Goal: Complete application form: Complete application form

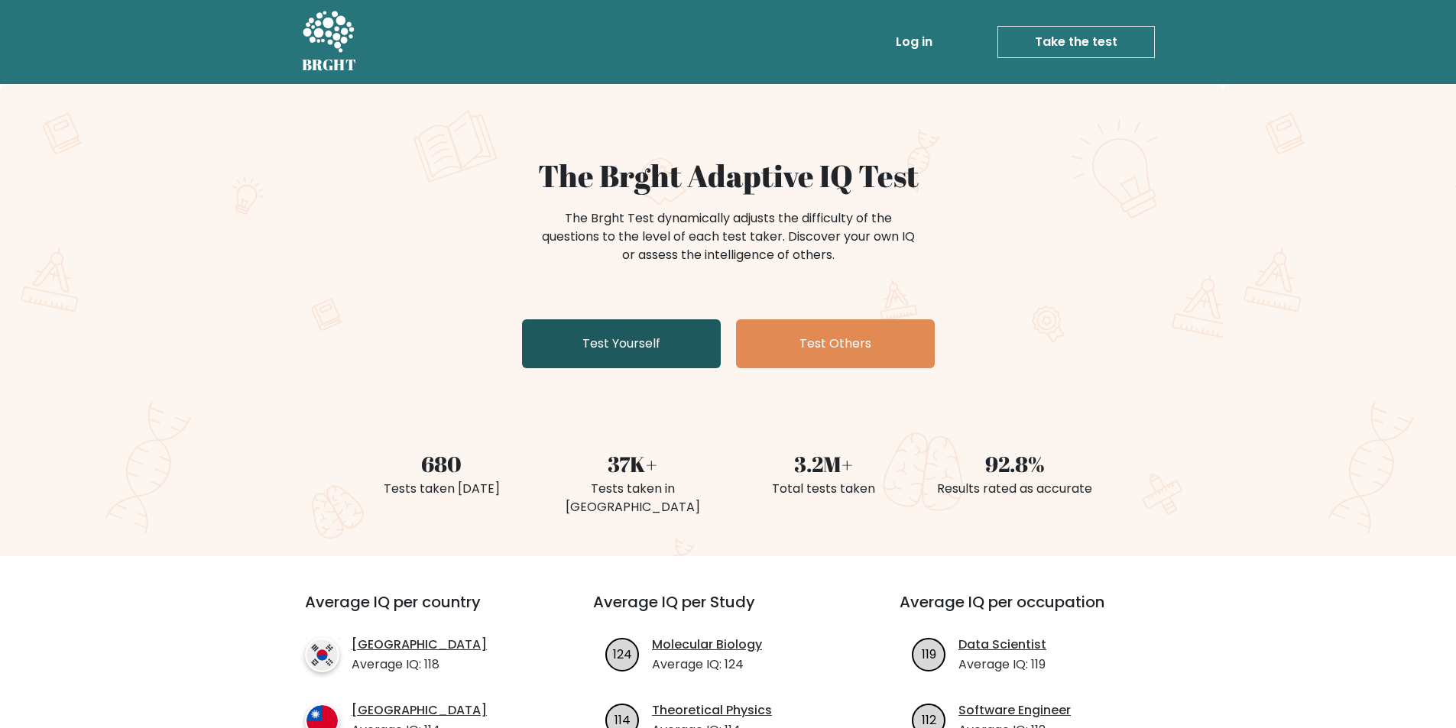
click at [635, 326] on link "Test Yourself" at bounding box center [621, 343] width 199 height 49
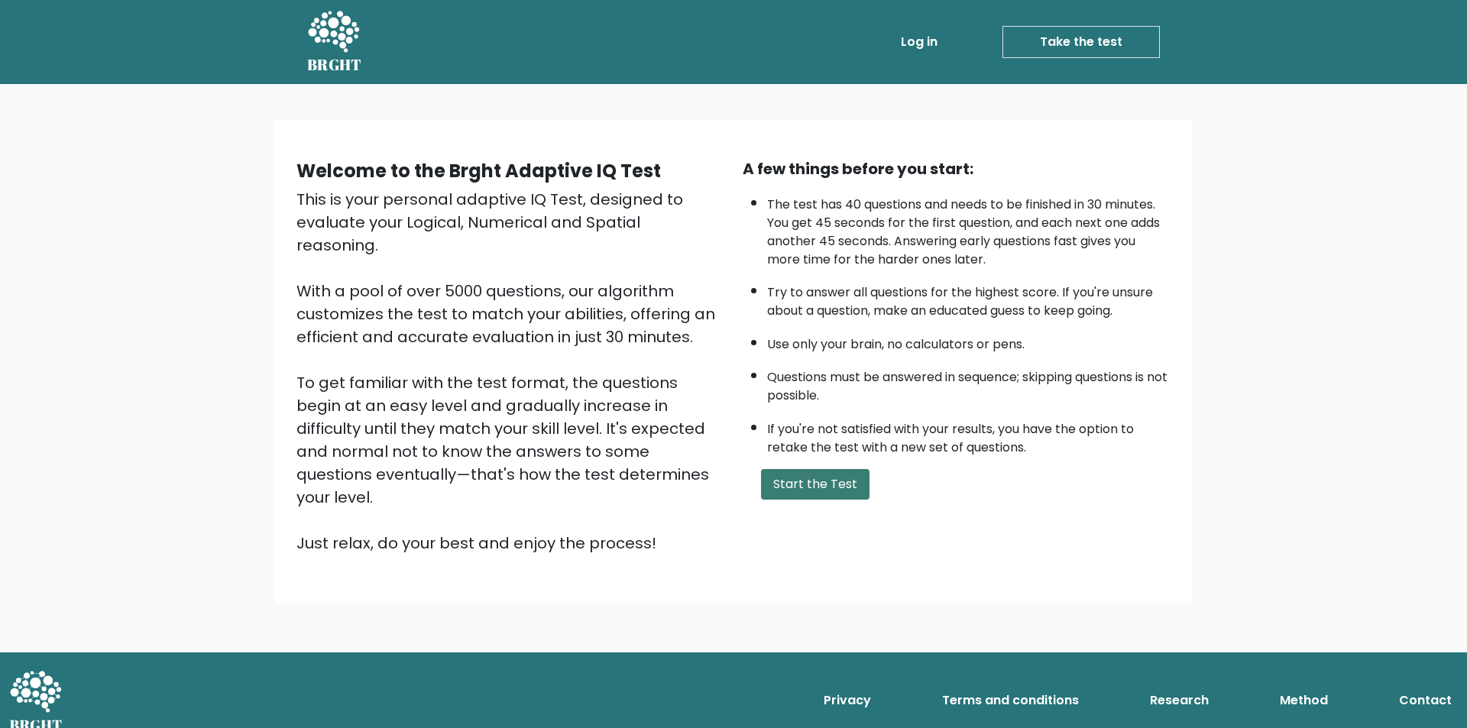
click at [796, 474] on button "Start the Test" at bounding box center [815, 484] width 109 height 31
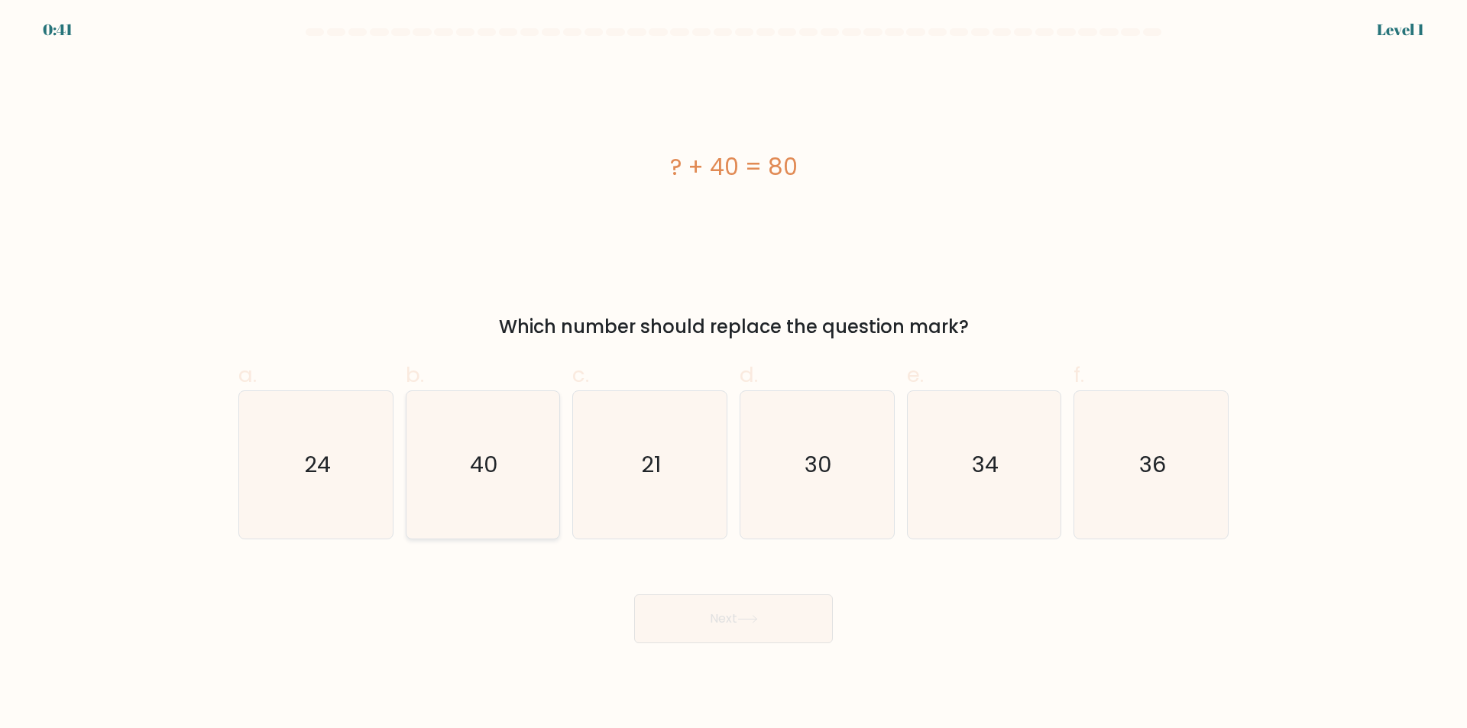
click at [491, 458] on text "40" at bounding box center [484, 465] width 28 height 31
click at [734, 374] on input "b. 40" at bounding box center [734, 369] width 1 height 10
radio input "true"
click at [730, 620] on button "Next" at bounding box center [733, 618] width 199 height 49
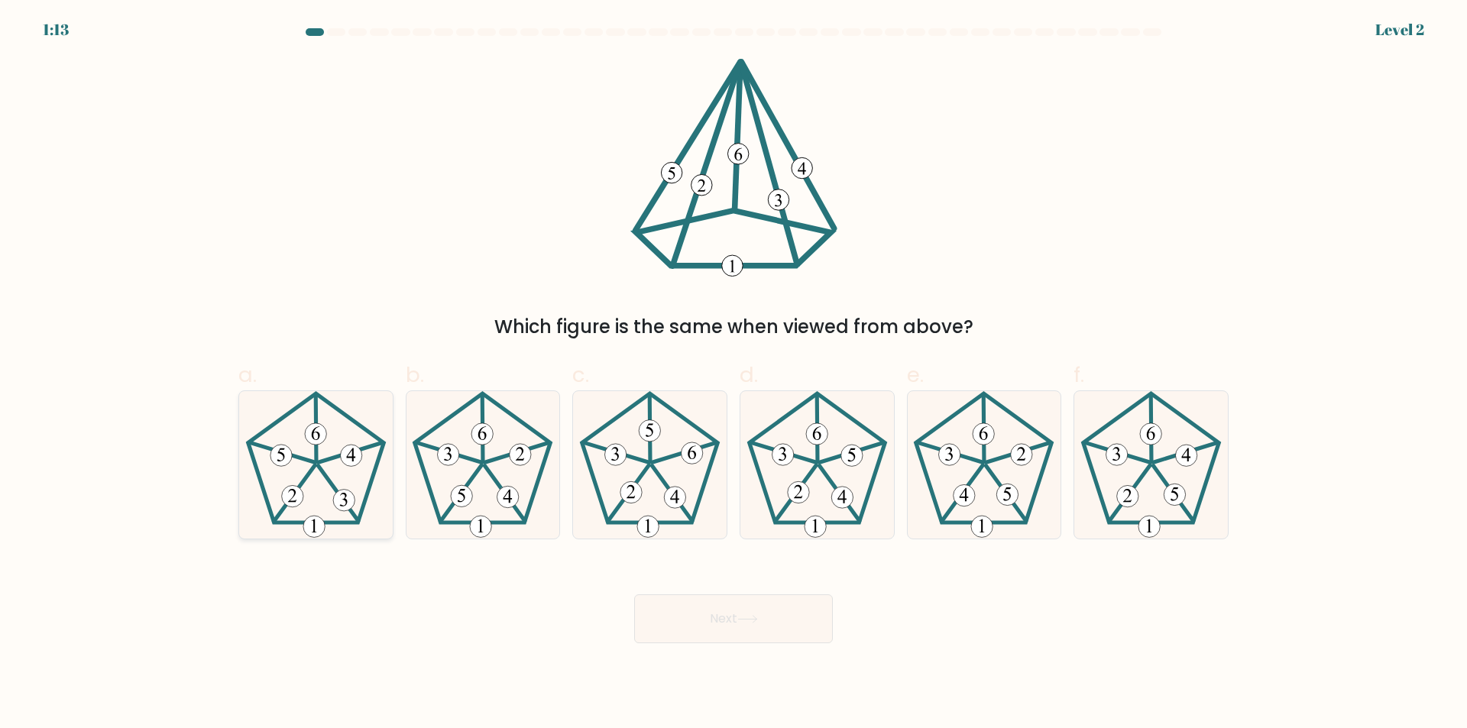
click at [323, 473] on 341 at bounding box center [338, 493] width 40 height 55
click at [734, 374] on input "a." at bounding box center [734, 369] width 1 height 10
radio input "true"
click at [705, 598] on button "Next" at bounding box center [733, 618] width 199 height 49
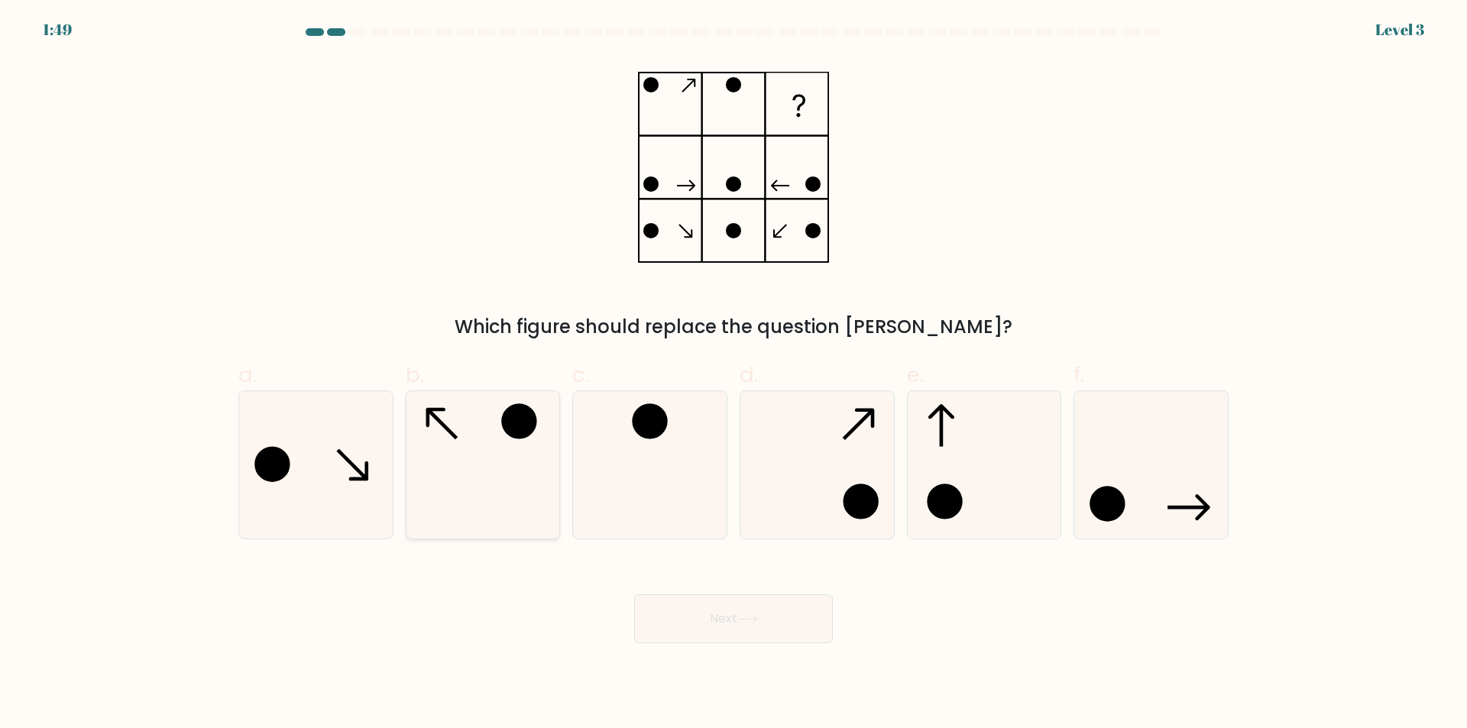
click at [494, 418] on icon at bounding box center [482, 464] width 147 height 147
click at [734, 374] on input "b." at bounding box center [734, 369] width 1 height 10
radio input "true"
click at [728, 627] on button "Next" at bounding box center [733, 618] width 199 height 49
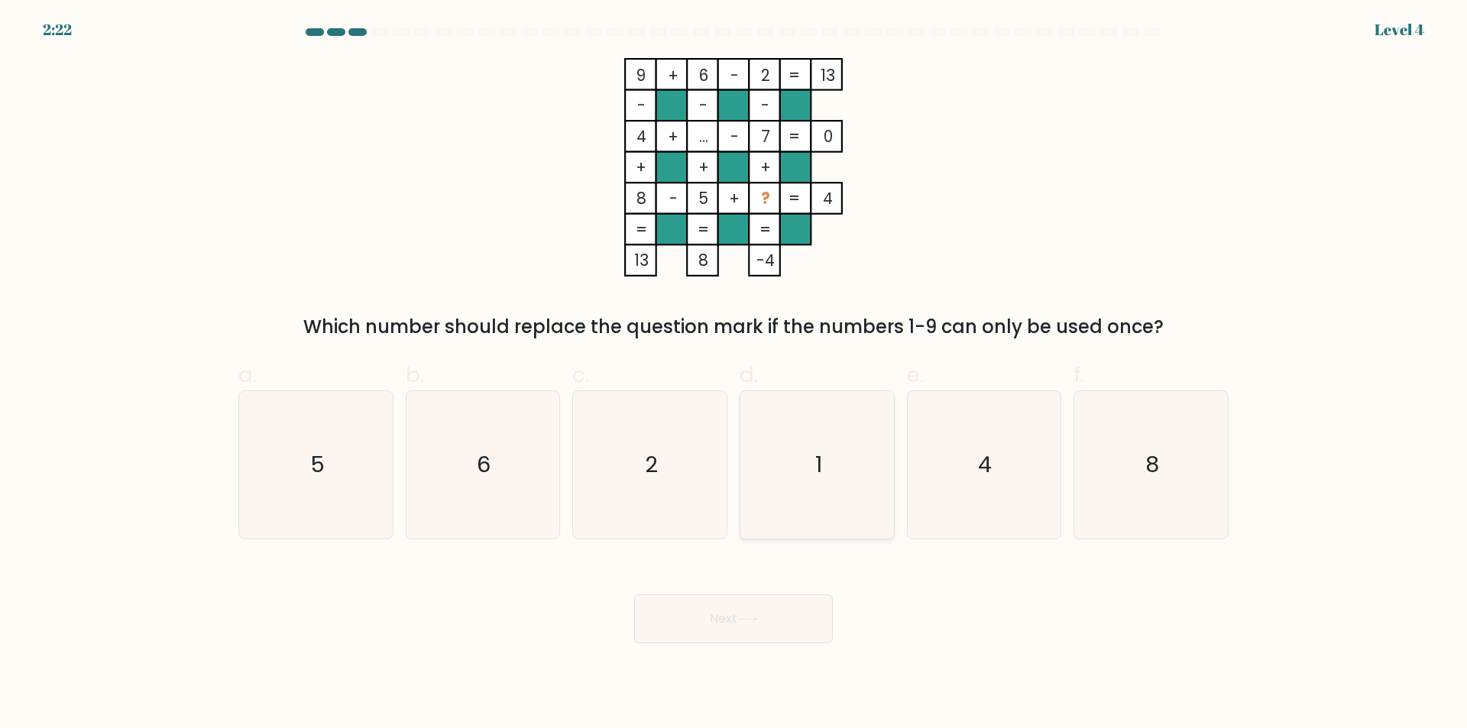
click at [817, 465] on text "1" at bounding box center [818, 465] width 7 height 31
click at [734, 374] on input "d. 1" at bounding box center [734, 369] width 1 height 10
radio input "true"
click at [707, 634] on button "Next" at bounding box center [733, 618] width 199 height 49
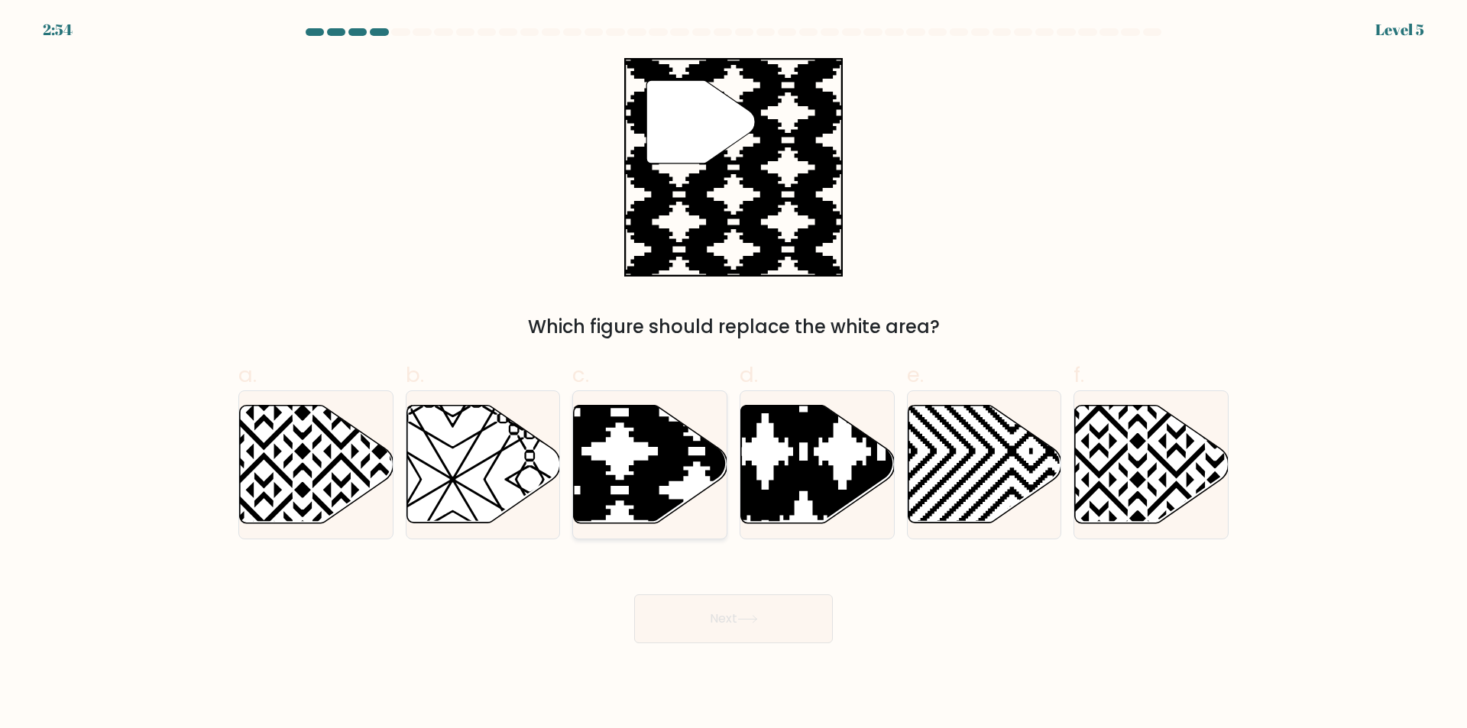
click at [658, 480] on icon at bounding box center [697, 528] width 309 height 309
click at [734, 374] on input "c." at bounding box center [734, 369] width 1 height 10
radio input "true"
click at [728, 619] on button "Next" at bounding box center [733, 618] width 199 height 49
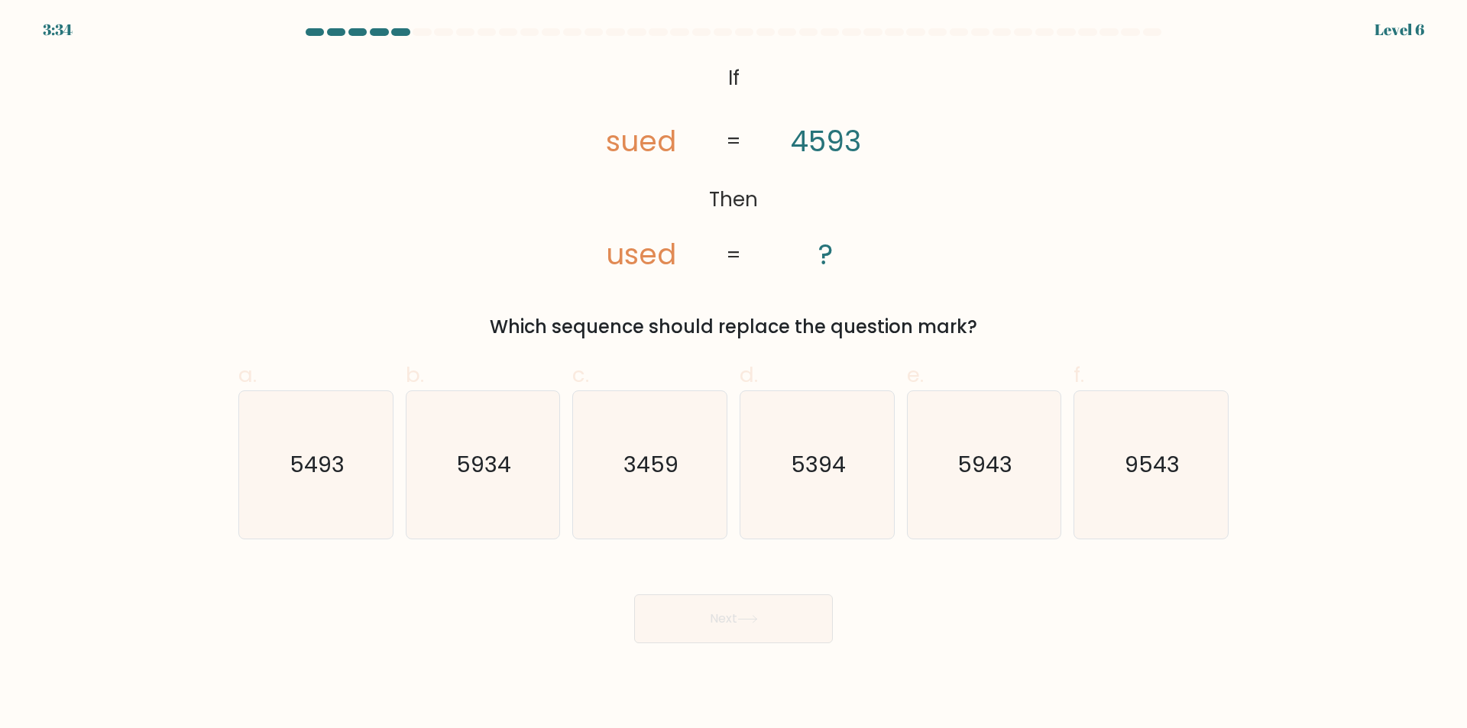
click at [668, 129] on tspan "sued" at bounding box center [641, 141] width 70 height 40
click at [309, 468] on text "5493" at bounding box center [317, 465] width 55 height 31
click at [734, 374] on input "a. 5493" at bounding box center [734, 369] width 1 height 10
radio input "true"
click at [714, 605] on button "Next" at bounding box center [733, 618] width 199 height 49
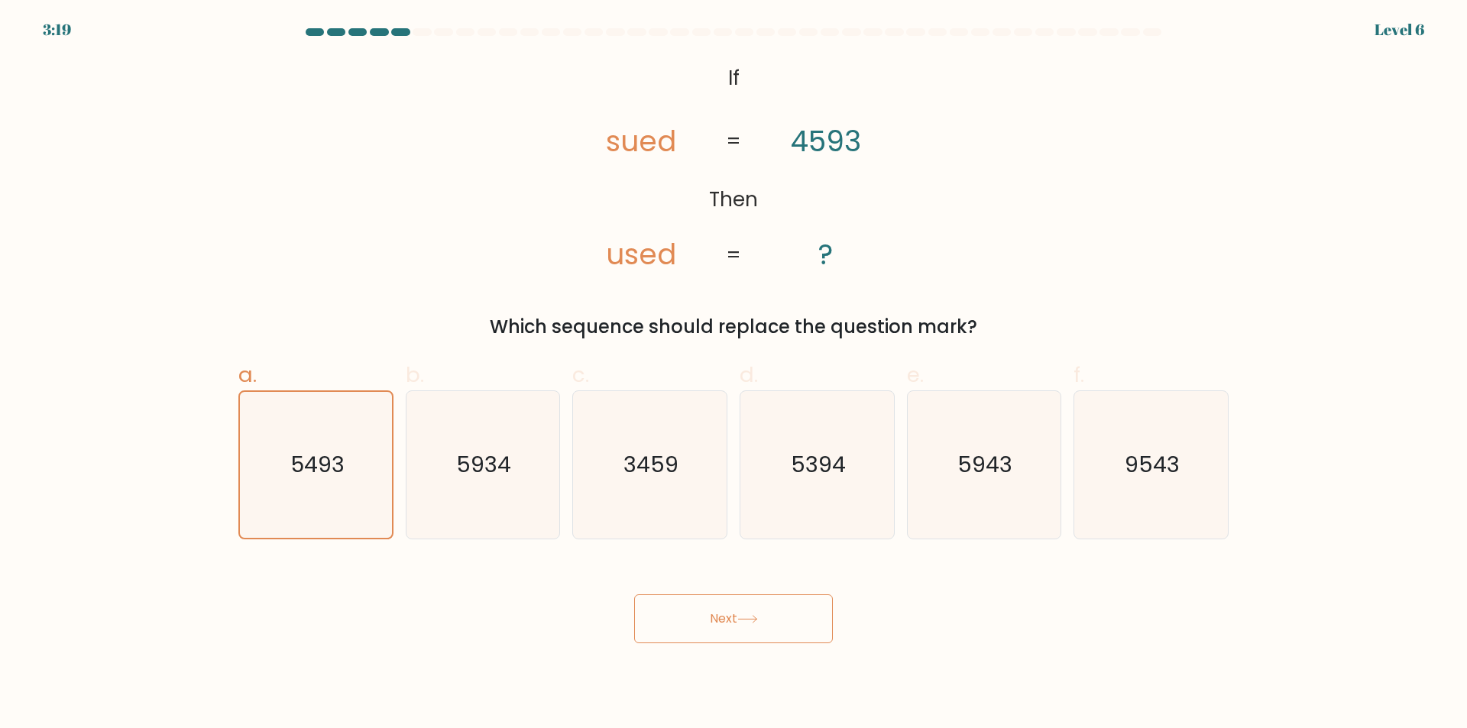
click at [682, 624] on button "Next" at bounding box center [733, 618] width 199 height 49
click at [300, 476] on text "5493" at bounding box center [317, 464] width 54 height 31
click at [734, 374] on input "a. 5493" at bounding box center [734, 369] width 1 height 10
click at [815, 620] on button "Next" at bounding box center [733, 618] width 199 height 49
click at [698, 614] on button "Next" at bounding box center [733, 618] width 199 height 49
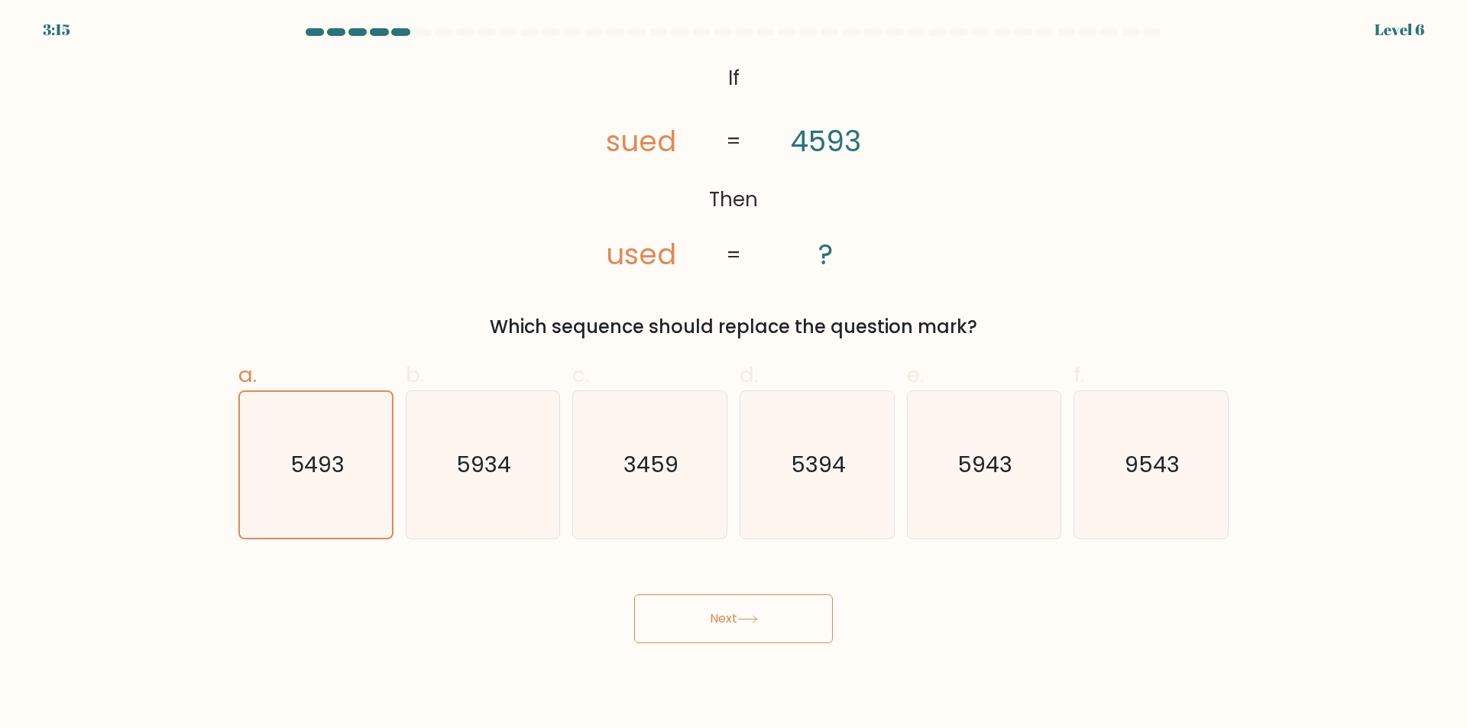
click at [707, 627] on button "Next" at bounding box center [733, 618] width 199 height 49
click at [708, 624] on button "Next" at bounding box center [733, 618] width 199 height 49
click at [708, 620] on button "Next" at bounding box center [733, 618] width 199 height 49
click at [707, 628] on button "Next" at bounding box center [733, 618] width 199 height 49
click at [698, 621] on button "Next" at bounding box center [733, 618] width 199 height 49
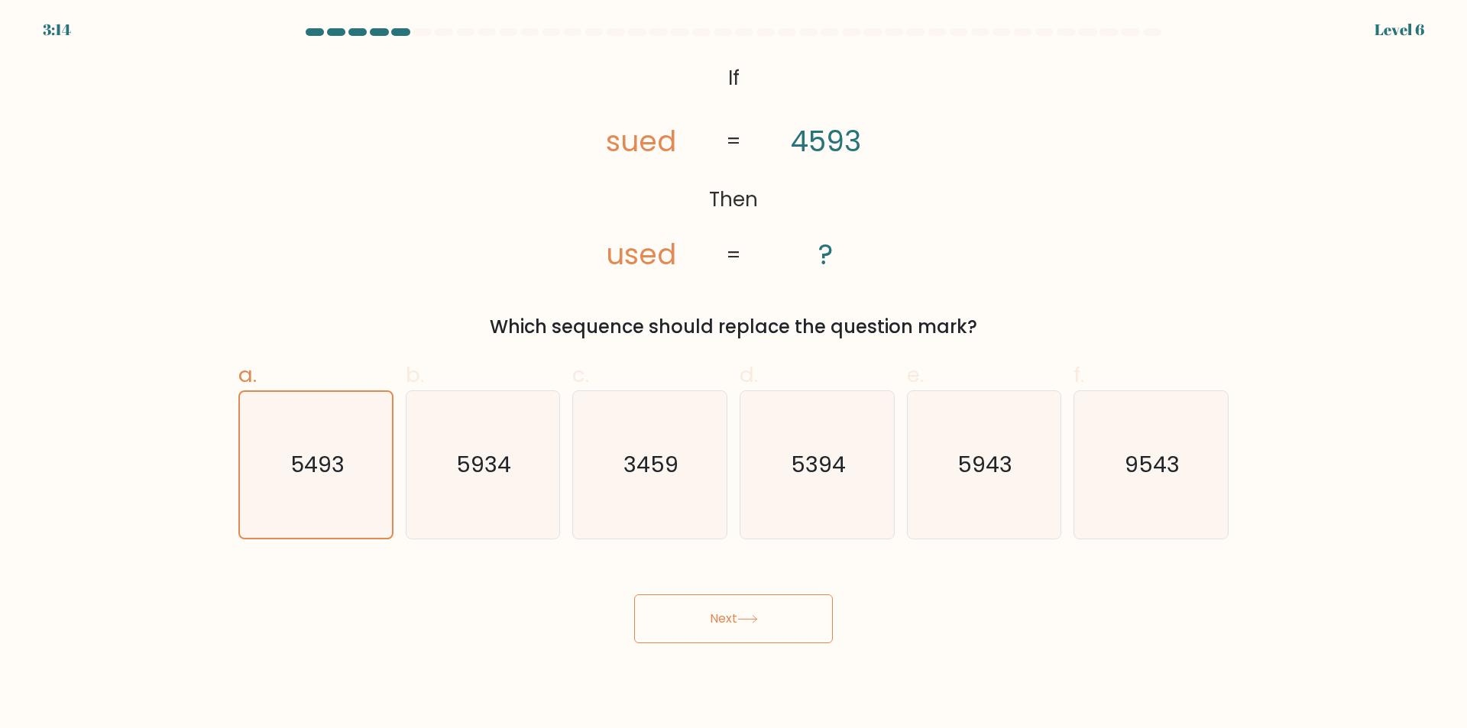
click at [702, 618] on button "Next" at bounding box center [733, 618] width 199 height 49
click at [705, 618] on button "Next" at bounding box center [733, 618] width 199 height 49
click at [706, 618] on button "Next" at bounding box center [733, 618] width 199 height 49
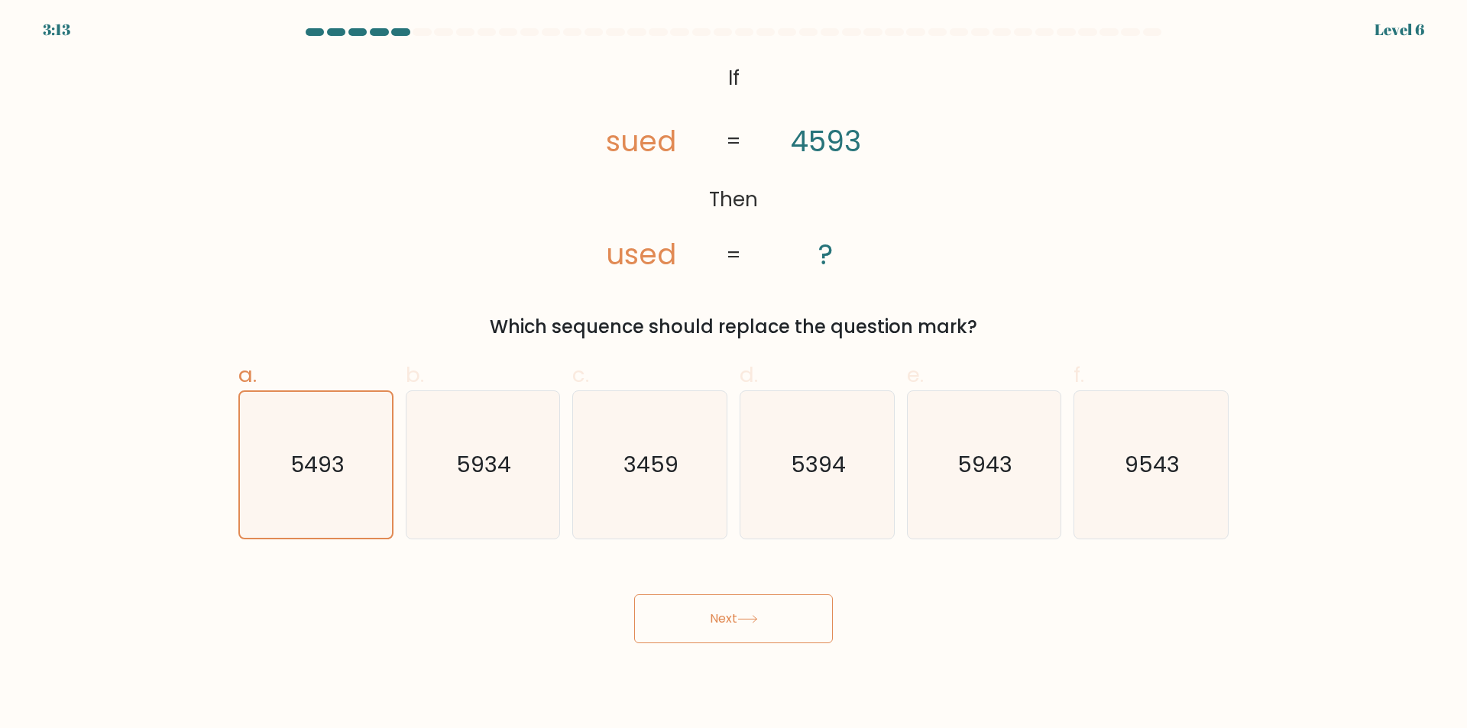
click at [706, 618] on button "Next" at bounding box center [733, 618] width 199 height 49
click at [706, 616] on button "Next" at bounding box center [733, 618] width 199 height 49
click at [711, 605] on button "Next" at bounding box center [733, 618] width 199 height 49
drag, startPoint x: 711, startPoint y: 605, endPoint x: 722, endPoint y: 654, distance: 50.2
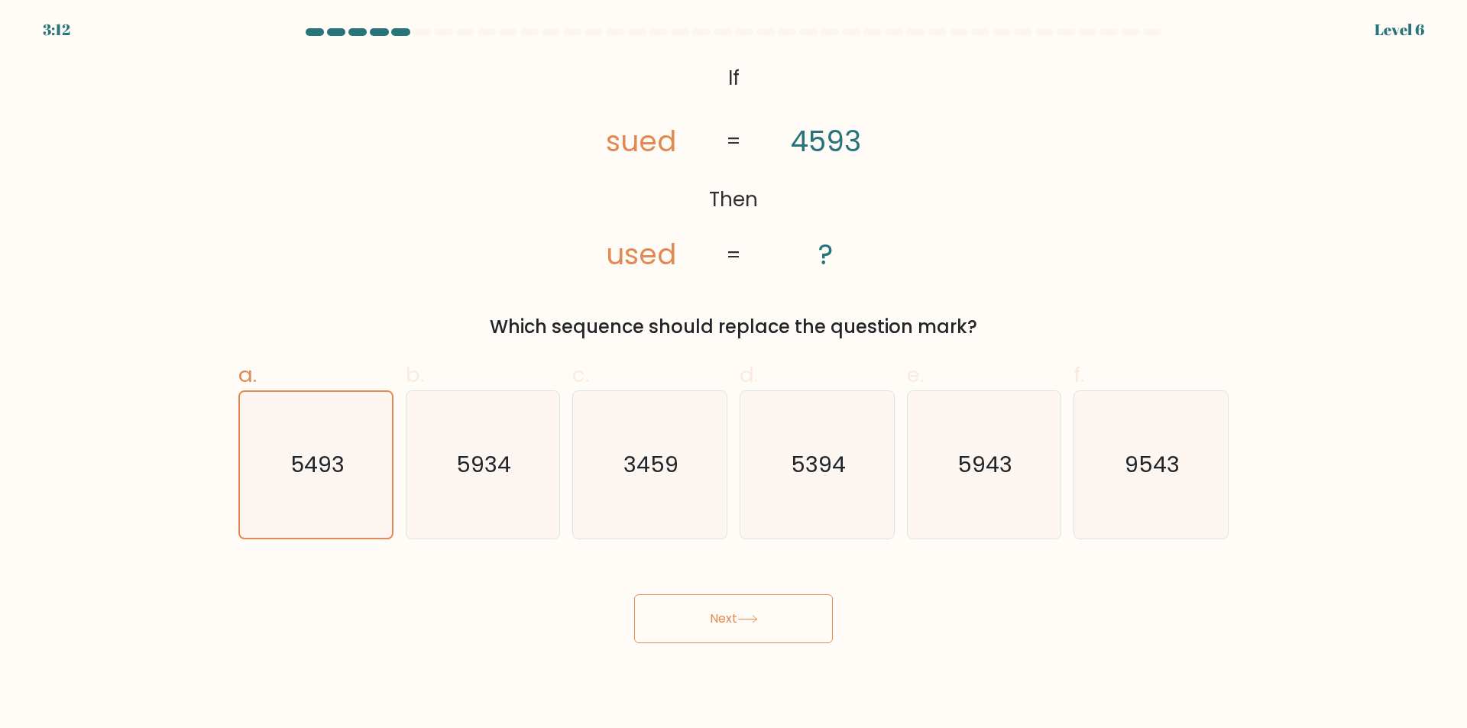
click at [722, 654] on body "3:12 Level 6 If" at bounding box center [733, 364] width 1467 height 728
click at [723, 655] on body "3:12 Level 6 If" at bounding box center [733, 364] width 1467 height 728
click at [718, 601] on button "Next" at bounding box center [733, 618] width 199 height 49
click at [719, 601] on button "Next" at bounding box center [733, 618] width 199 height 49
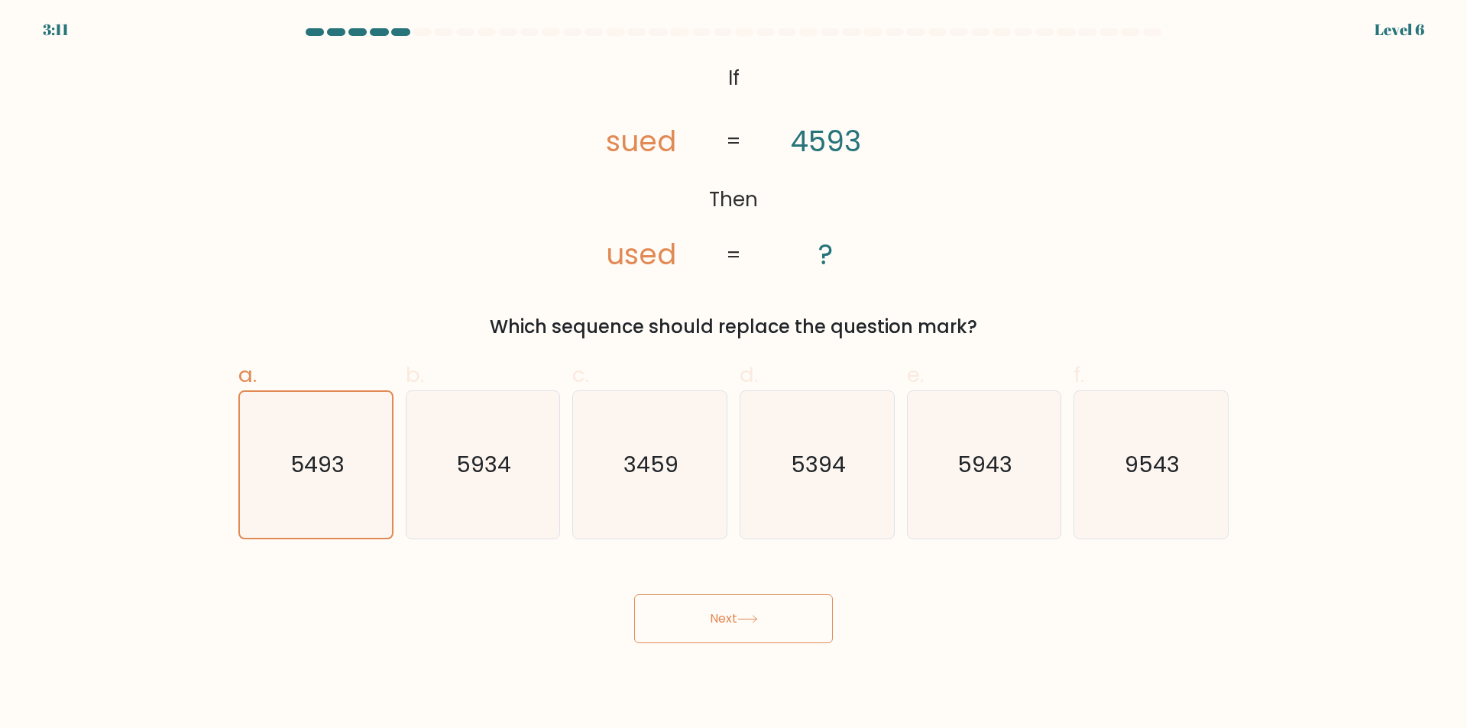
click at [719, 601] on button "Next" at bounding box center [733, 618] width 199 height 49
click at [718, 603] on button "Next" at bounding box center [733, 618] width 199 height 49
click at [309, 517] on icon "5493" at bounding box center [316, 465] width 146 height 146
click at [734, 374] on input "a. 5493" at bounding box center [734, 369] width 1 height 10
click at [309, 517] on icon "5493" at bounding box center [316, 465] width 146 height 146
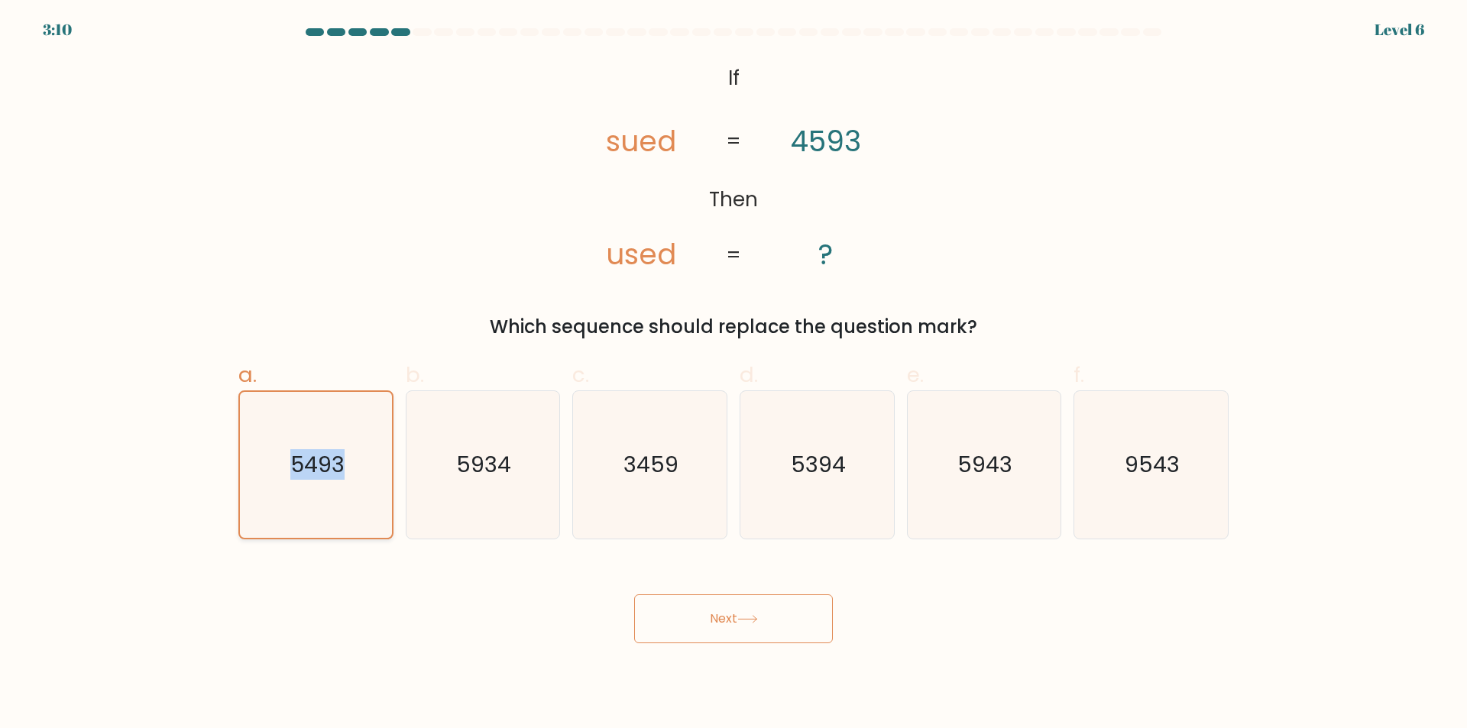
click at [734, 374] on input "a. 5493" at bounding box center [734, 369] width 1 height 10
click at [309, 517] on icon "5493" at bounding box center [316, 465] width 146 height 146
click at [734, 374] on input "a. 5493" at bounding box center [734, 369] width 1 height 10
click at [309, 517] on icon "5493" at bounding box center [316, 465] width 146 height 146
click at [734, 374] on input "a. 5493" at bounding box center [734, 369] width 1 height 10
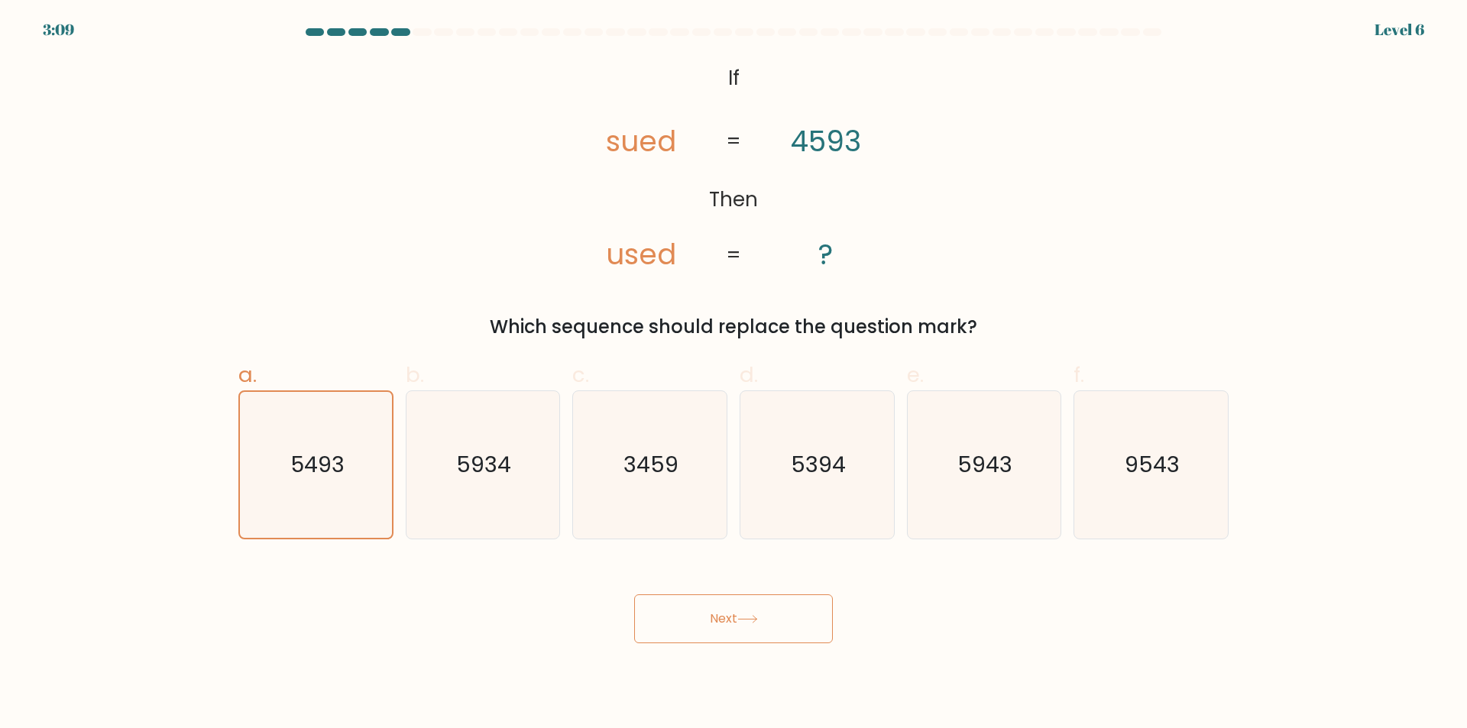
click at [348, 680] on body "3:09 Level 6 If" at bounding box center [733, 364] width 1467 height 728
click at [741, 596] on button "Next" at bounding box center [733, 618] width 199 height 49
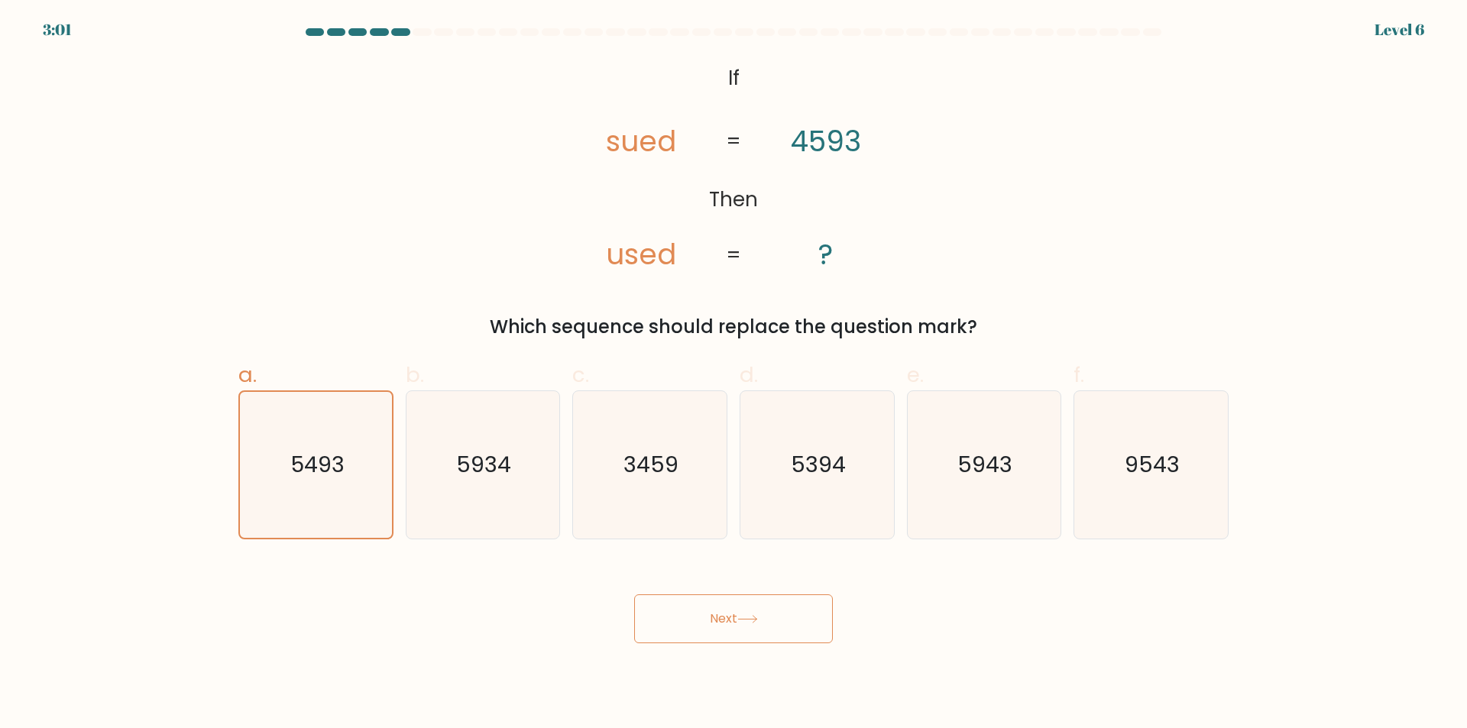
click at [741, 597] on button "Next" at bounding box center [733, 618] width 199 height 49
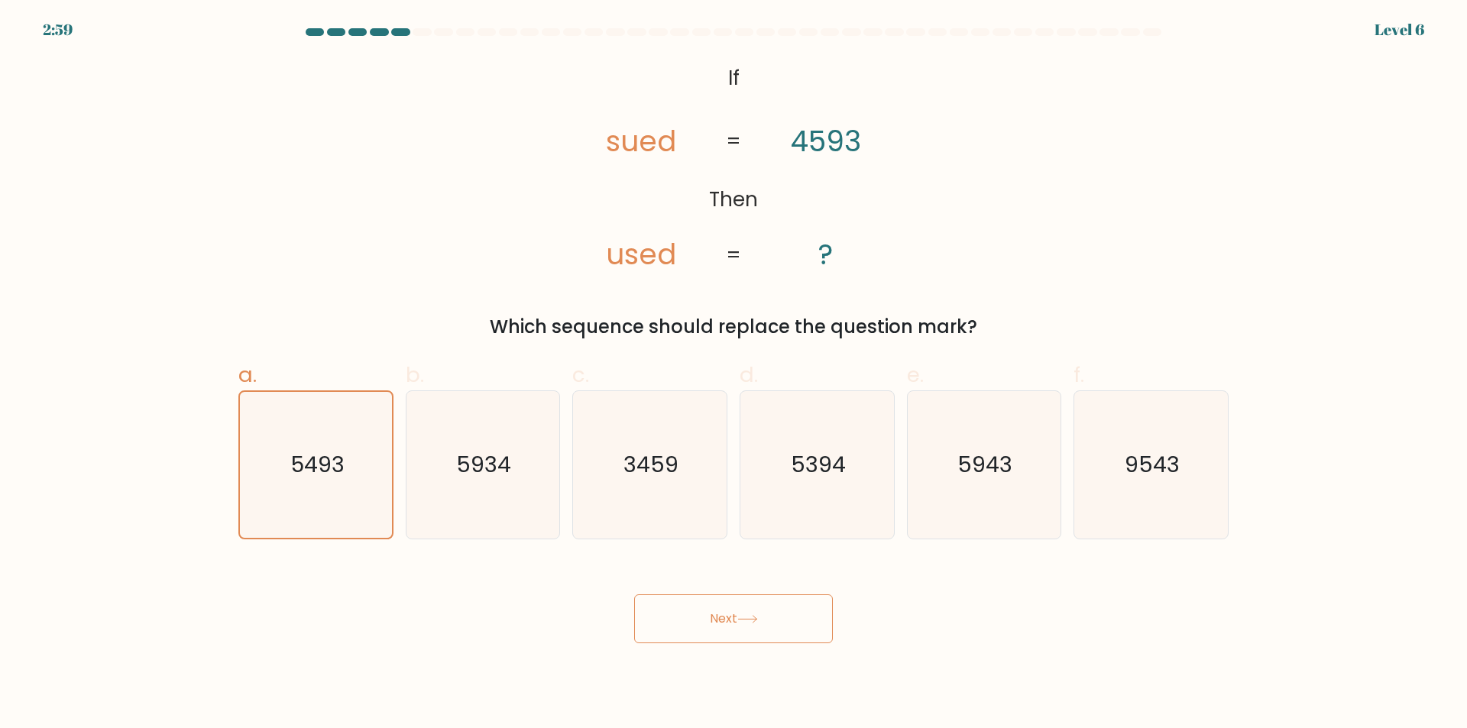
click at [741, 597] on button "Next" at bounding box center [733, 618] width 199 height 49
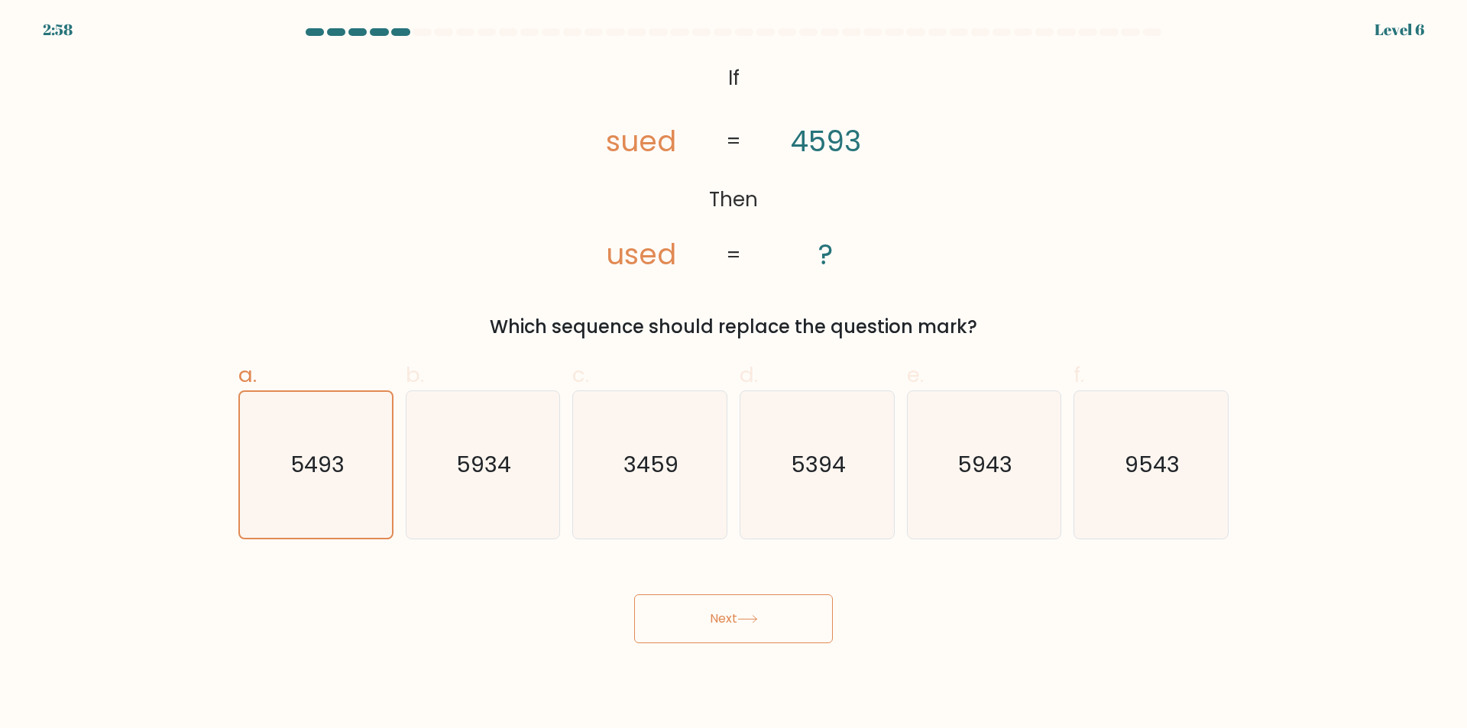
click at [741, 597] on button "Next" at bounding box center [733, 618] width 199 height 49
click at [747, 622] on icon at bounding box center [747, 619] width 21 height 8
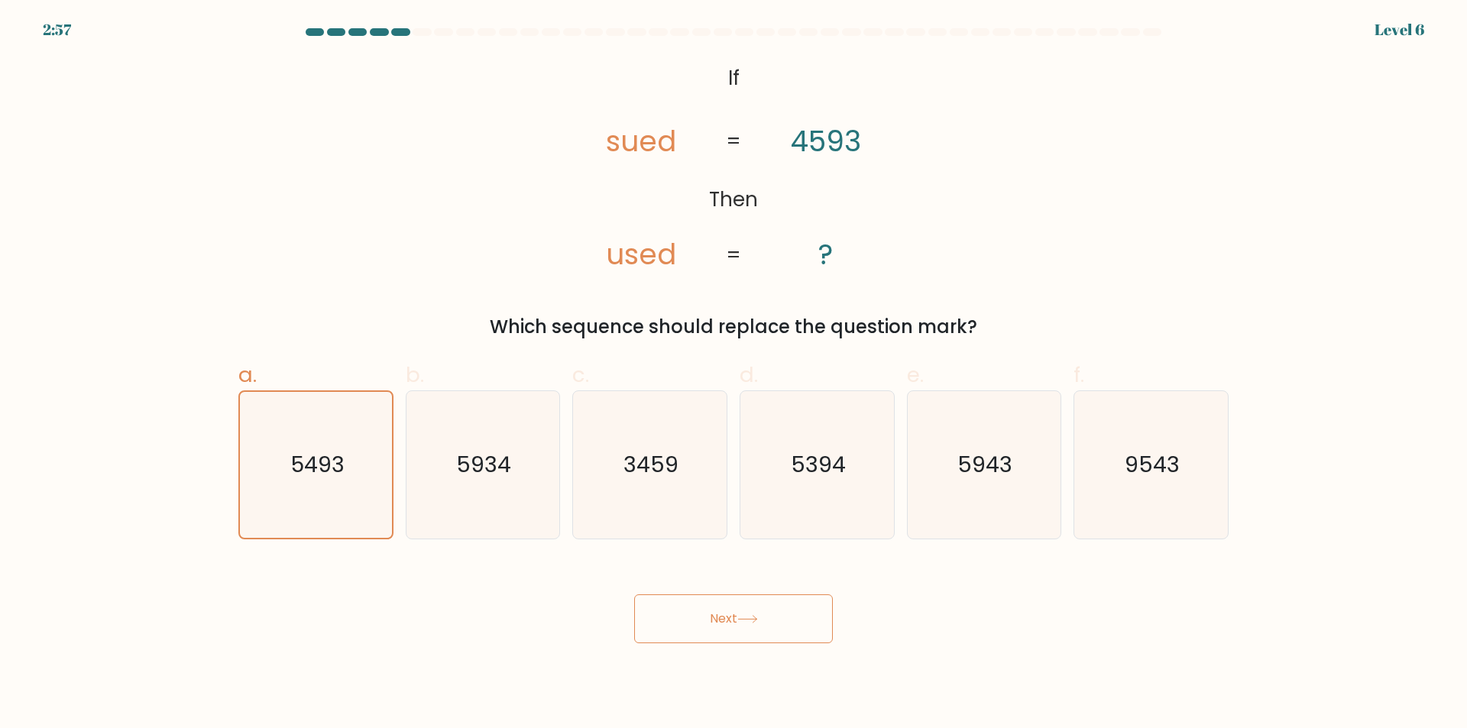
click at [747, 618] on icon at bounding box center [747, 619] width 21 height 8
click at [747, 617] on icon at bounding box center [747, 619] width 21 height 8
click at [746, 617] on icon at bounding box center [747, 619] width 21 height 8
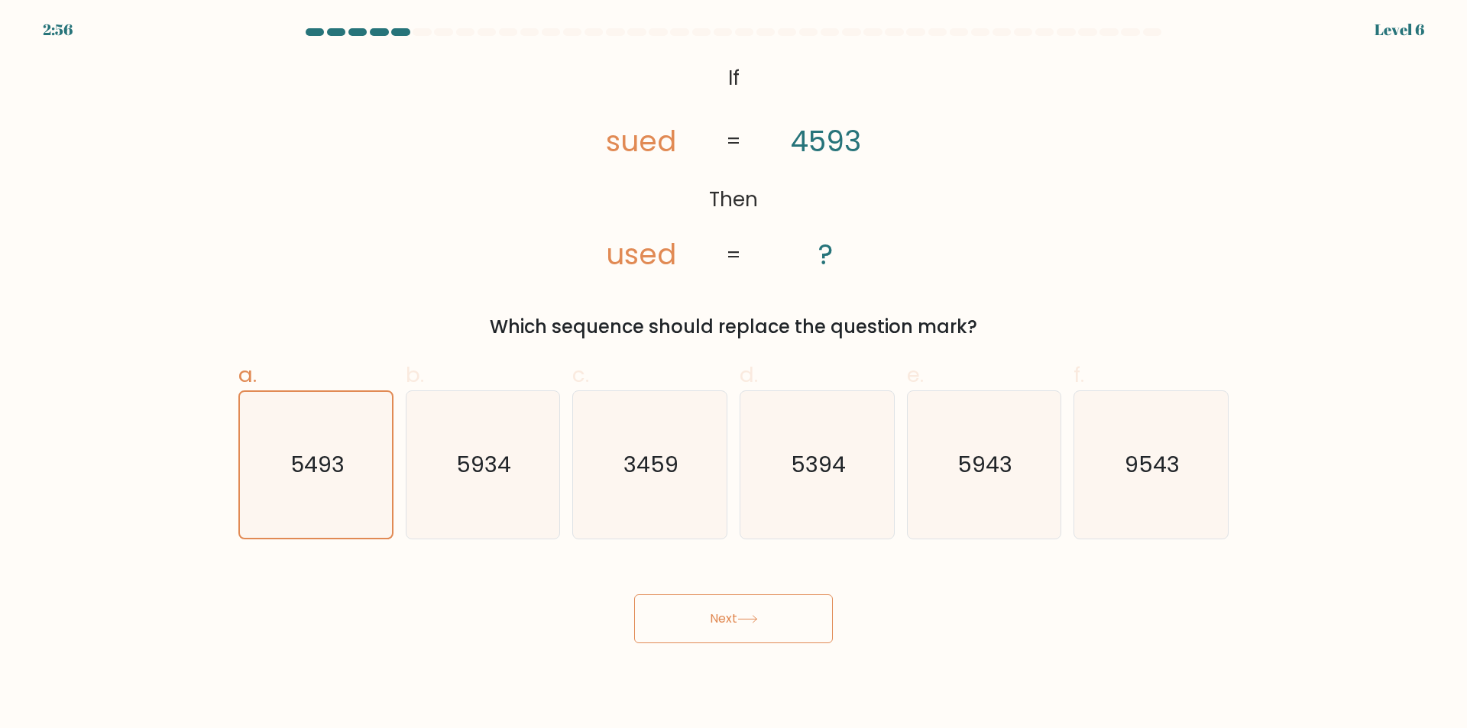
click at [736, 621] on button "Next" at bounding box center [733, 618] width 199 height 49
click at [735, 621] on button "Next" at bounding box center [733, 618] width 199 height 49
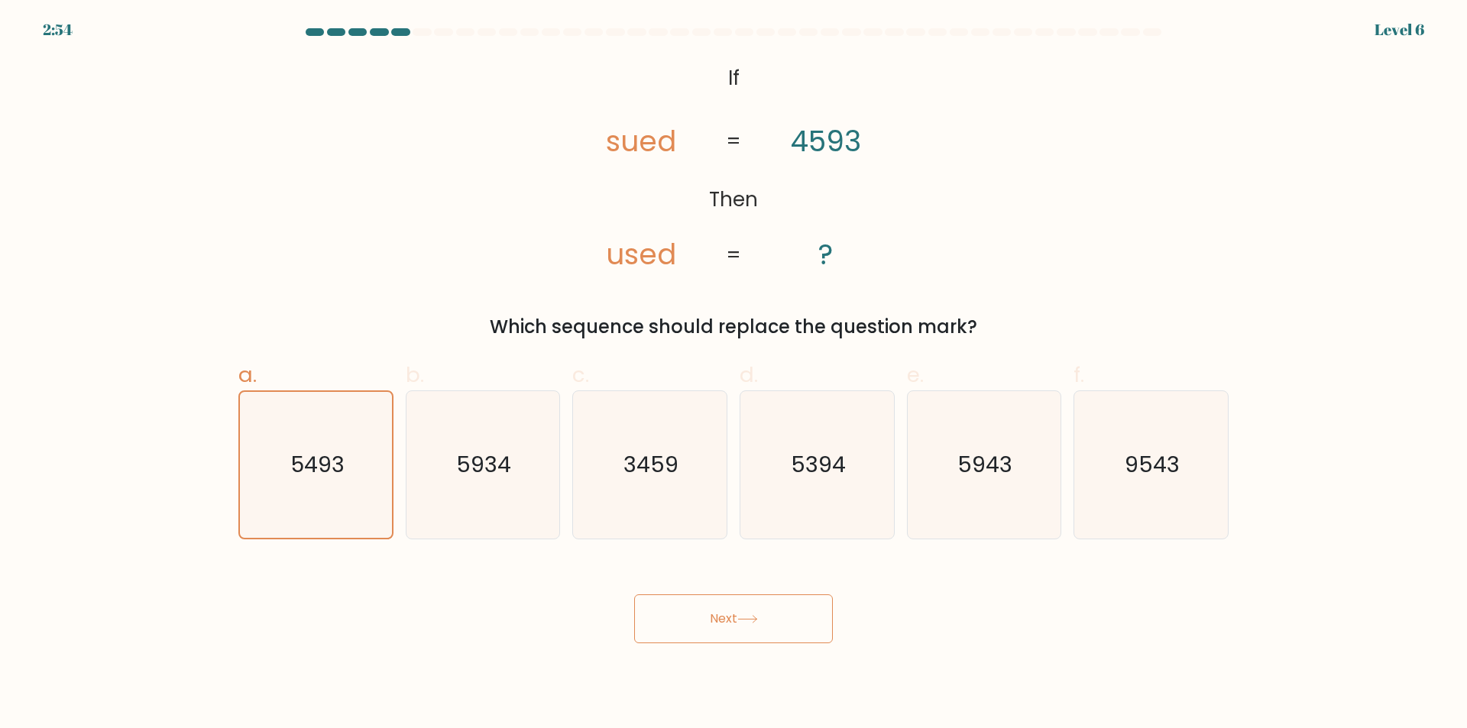
click at [735, 621] on button "Next" at bounding box center [733, 618] width 199 height 49
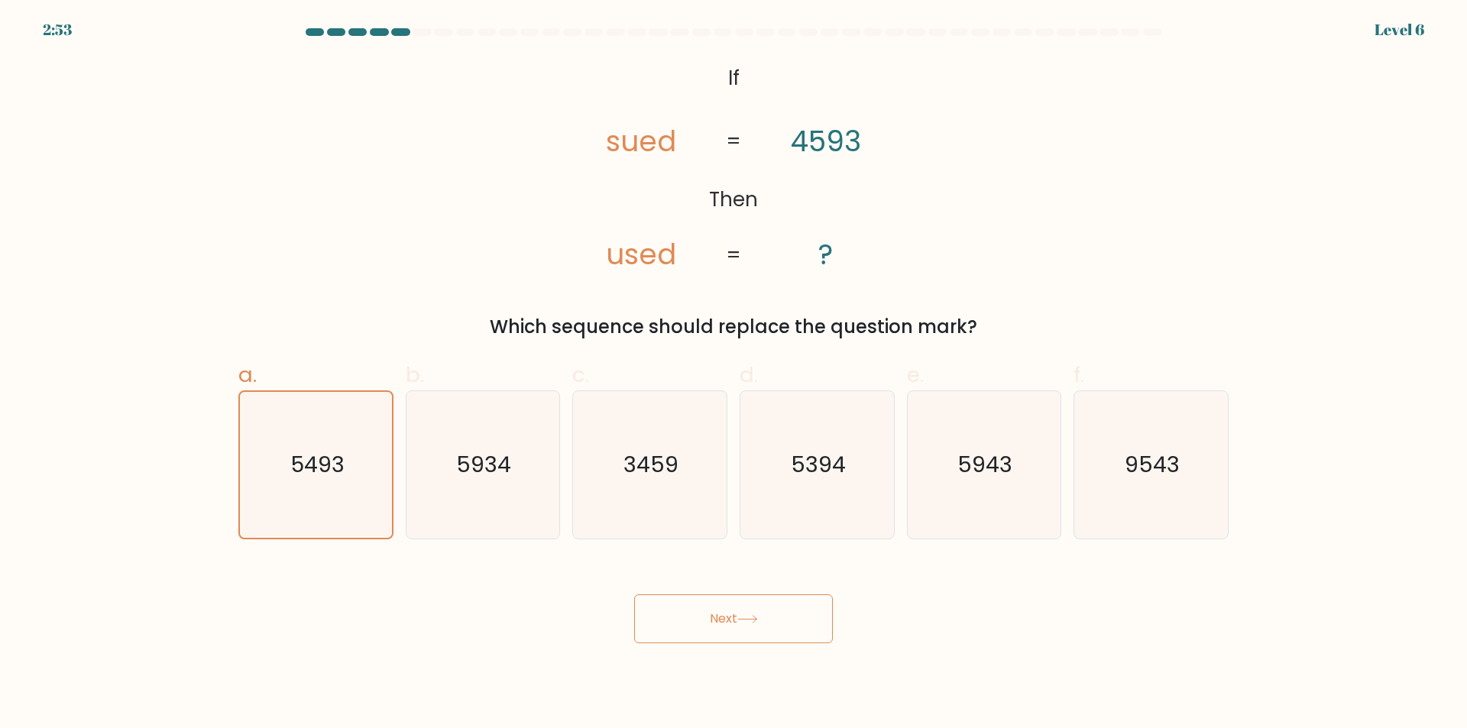
click at [735, 621] on button "Next" at bounding box center [733, 618] width 199 height 49
click at [360, 476] on icon "5493" at bounding box center [316, 465] width 146 height 146
click at [734, 374] on input "a. 5493" at bounding box center [734, 369] width 1 height 10
click at [653, 614] on button "Next" at bounding box center [733, 618] width 199 height 49
click at [716, 631] on button "Next" at bounding box center [733, 618] width 199 height 49
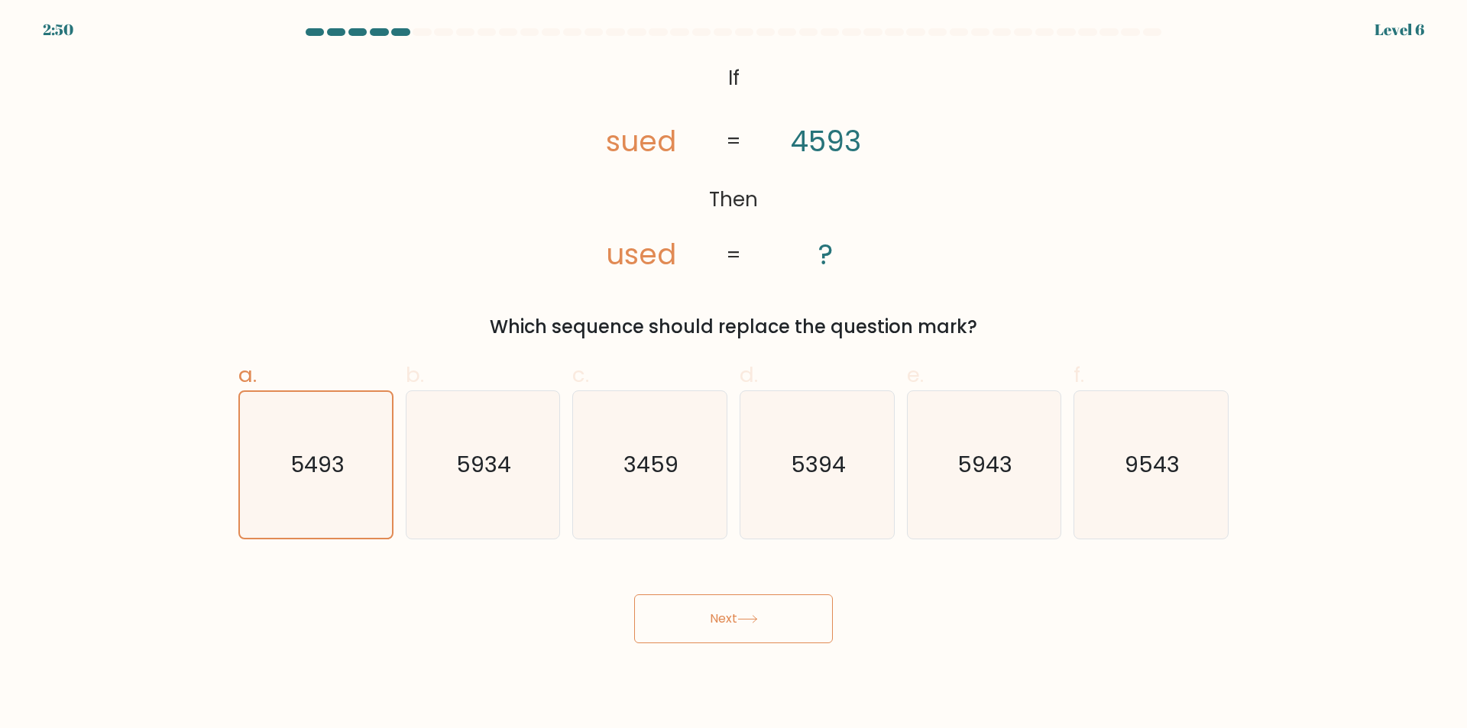
click at [716, 631] on button "Next" at bounding box center [733, 618] width 199 height 49
click at [311, 449] on icon "5493" at bounding box center [316, 465] width 146 height 146
click at [313, 446] on icon "5493" at bounding box center [316, 465] width 146 height 146
click at [734, 374] on input "a. 5493" at bounding box center [734, 369] width 1 height 10
click at [313, 446] on icon "5493" at bounding box center [316, 465] width 146 height 146
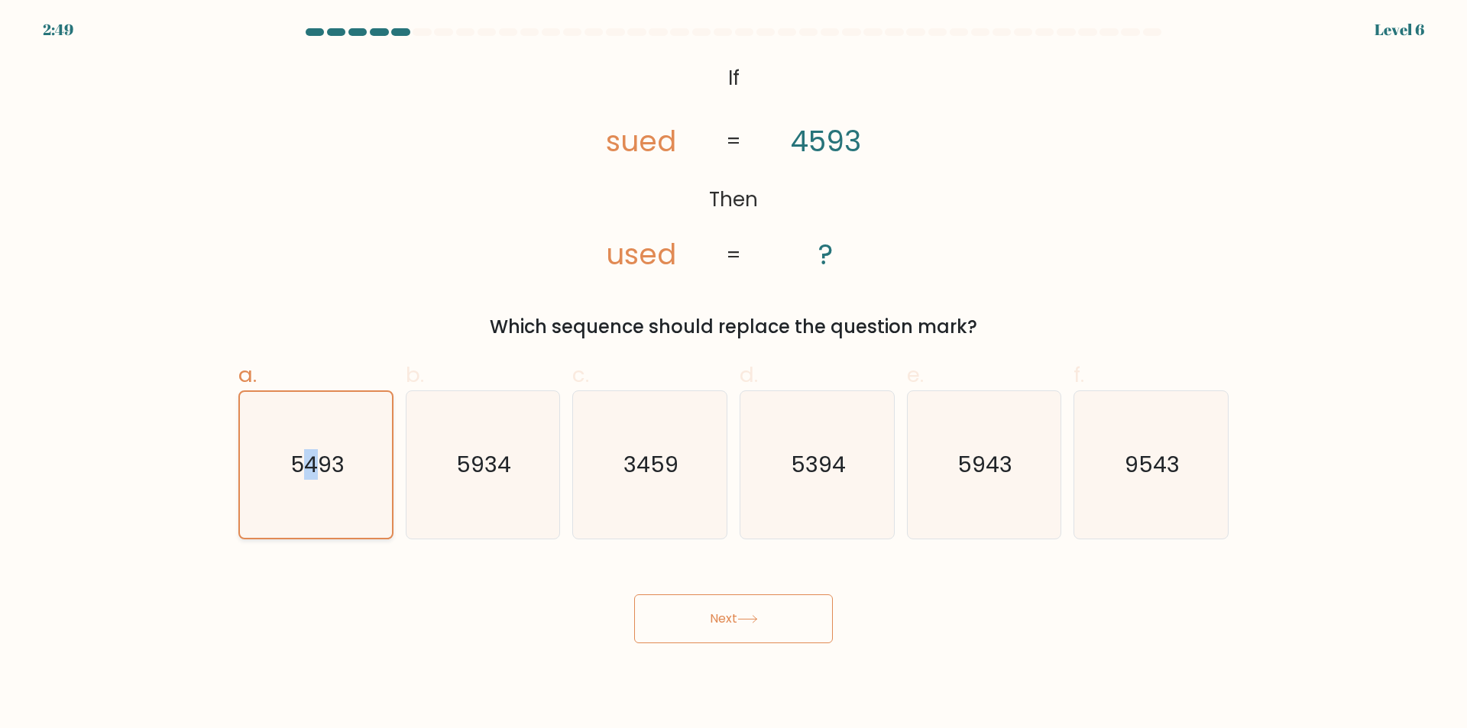
click at [734, 374] on input "a. 5493" at bounding box center [734, 369] width 1 height 10
drag, startPoint x: 434, startPoint y: 480, endPoint x: 414, endPoint y: 470, distance: 22.2
click at [435, 479] on icon "5934" at bounding box center [482, 464] width 147 height 147
click at [734, 374] on input "b. 5934" at bounding box center [734, 369] width 1 height 10
radio input "true"
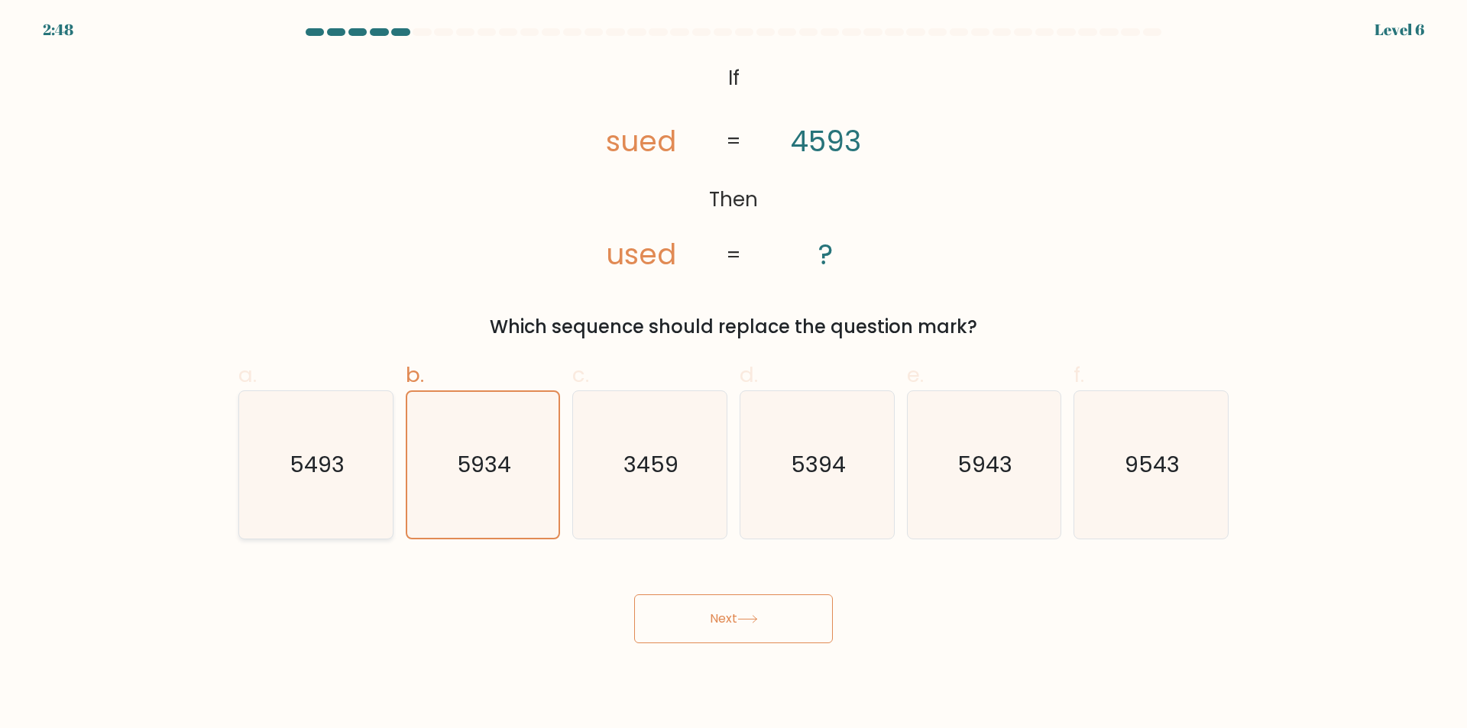
click at [292, 456] on text "5493" at bounding box center [317, 465] width 55 height 31
click at [734, 374] on input "a. 5493" at bounding box center [734, 369] width 1 height 10
radio input "true"
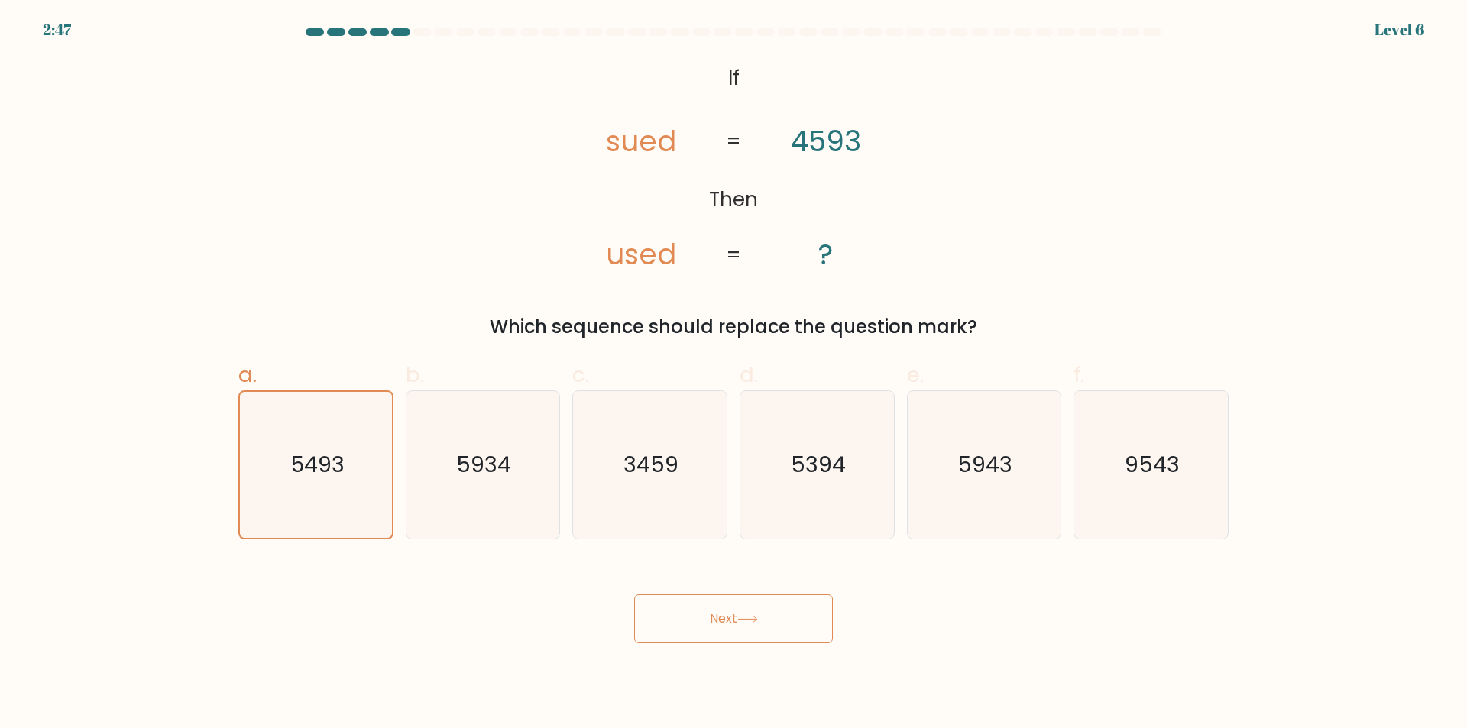
click at [733, 620] on button "Next" at bounding box center [733, 618] width 199 height 49
drag, startPoint x: 101, startPoint y: 37, endPoint x: 1171, endPoint y: 630, distance: 1223.8
click at [1171, 630] on body "2:44 Level 6 If" at bounding box center [733, 364] width 1467 height 728
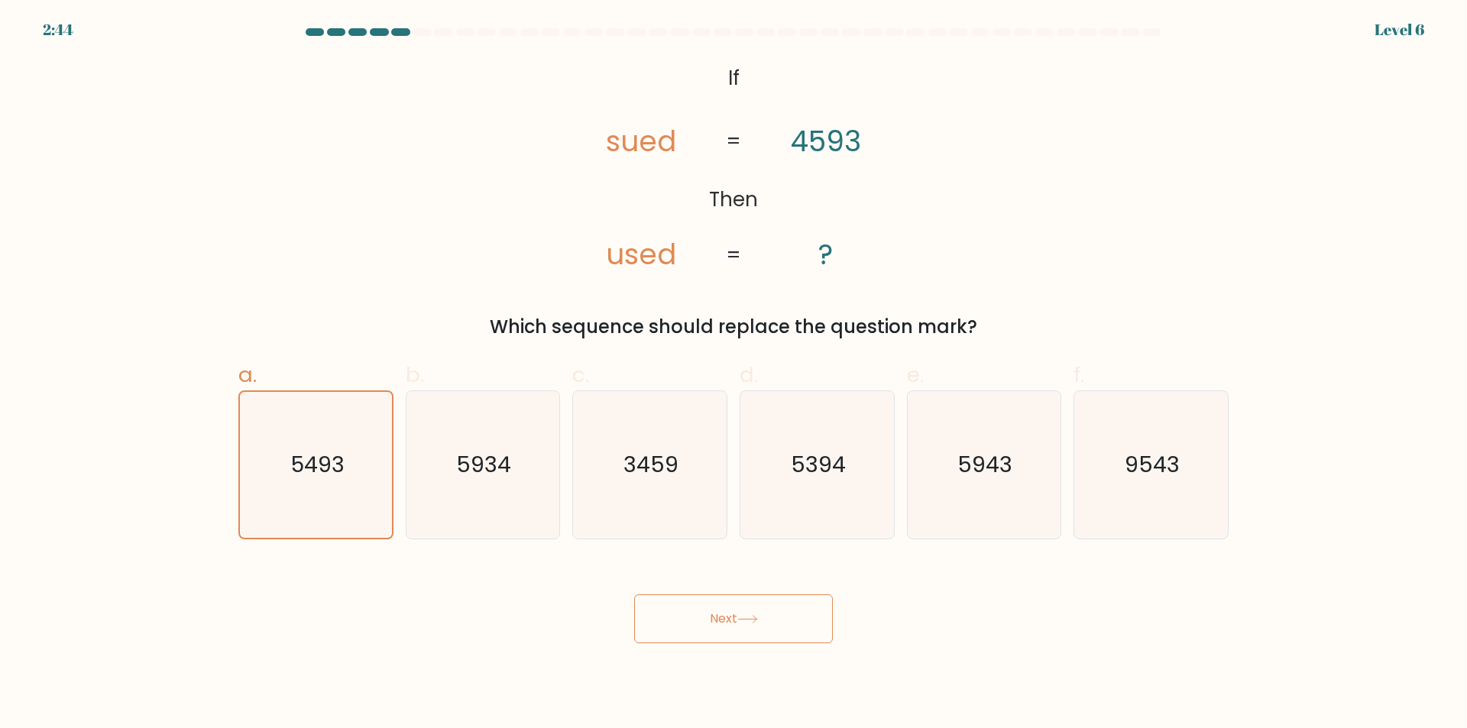
click at [1171, 630] on div "Next" at bounding box center [733, 601] width 1009 height 86
click at [730, 621] on button "Next" at bounding box center [733, 618] width 199 height 49
click at [729, 623] on button "Next" at bounding box center [733, 618] width 199 height 49
click at [410, 28] on div "2:18 Level 6" at bounding box center [733, 20] width 1467 height 41
drag, startPoint x: 296, startPoint y: 24, endPoint x: 759, endPoint y: 27, distance: 462.3
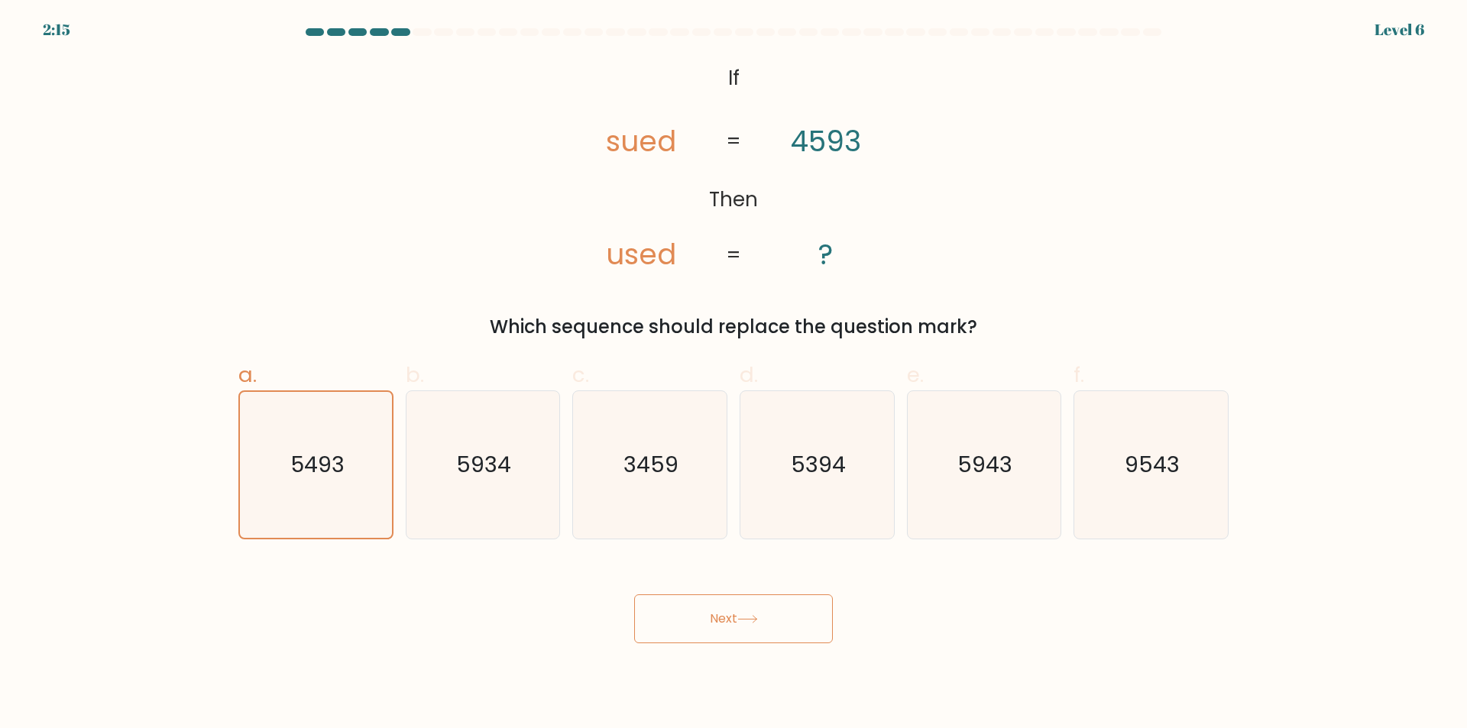
click at [759, 27] on div "2:15 Level 6" at bounding box center [733, 20] width 1467 height 41
click at [161, 234] on form "If ?" at bounding box center [733, 335] width 1467 height 615
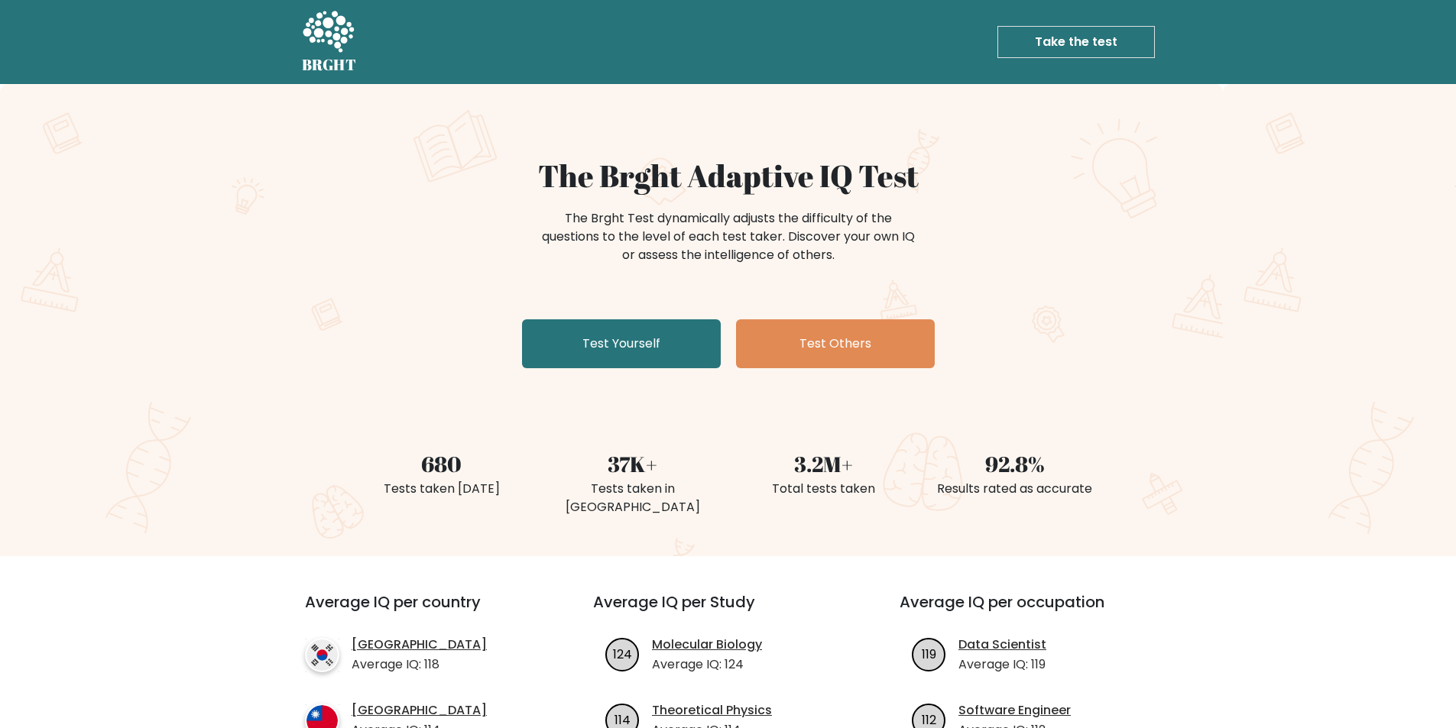
click at [580, 334] on link "Test Yourself" at bounding box center [621, 343] width 199 height 49
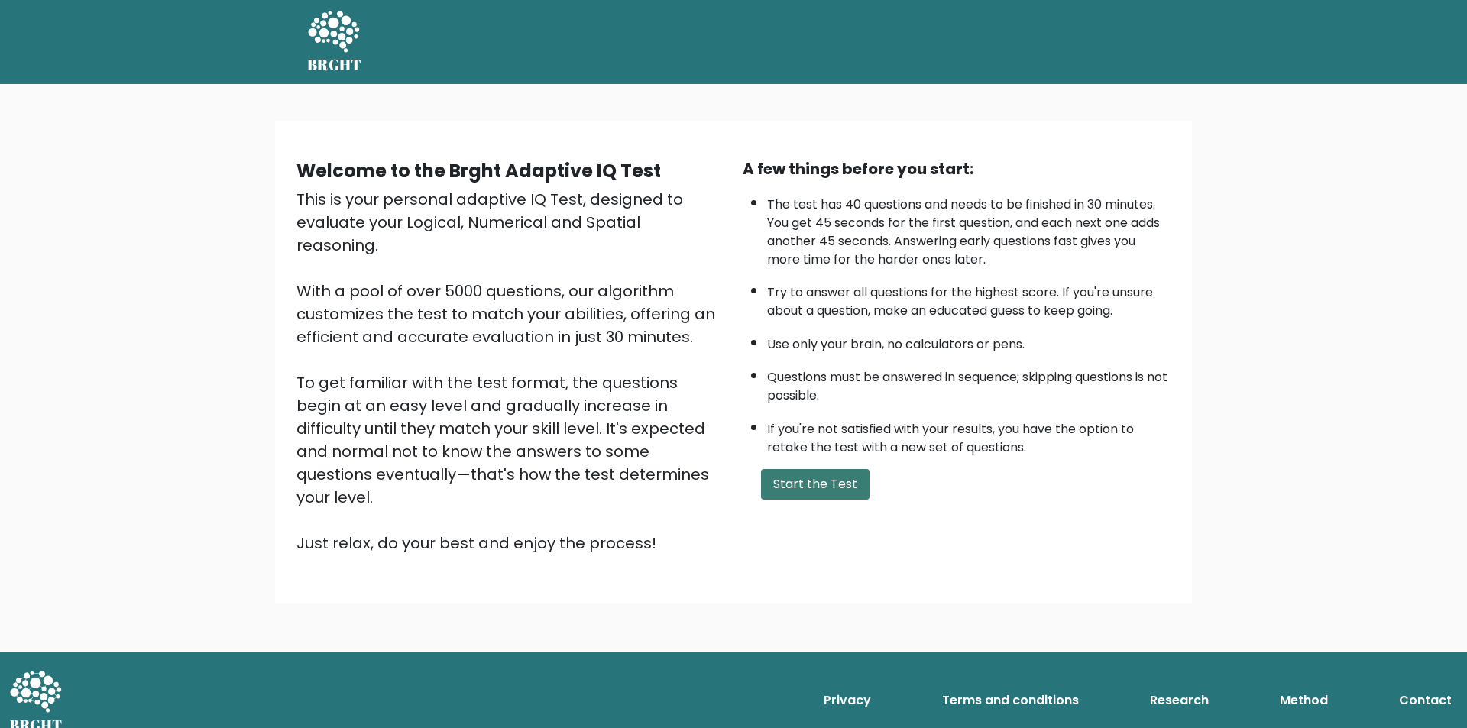
click at [831, 471] on button "Start the Test" at bounding box center [815, 484] width 109 height 31
click at [827, 491] on button "Start the Test" at bounding box center [815, 484] width 109 height 31
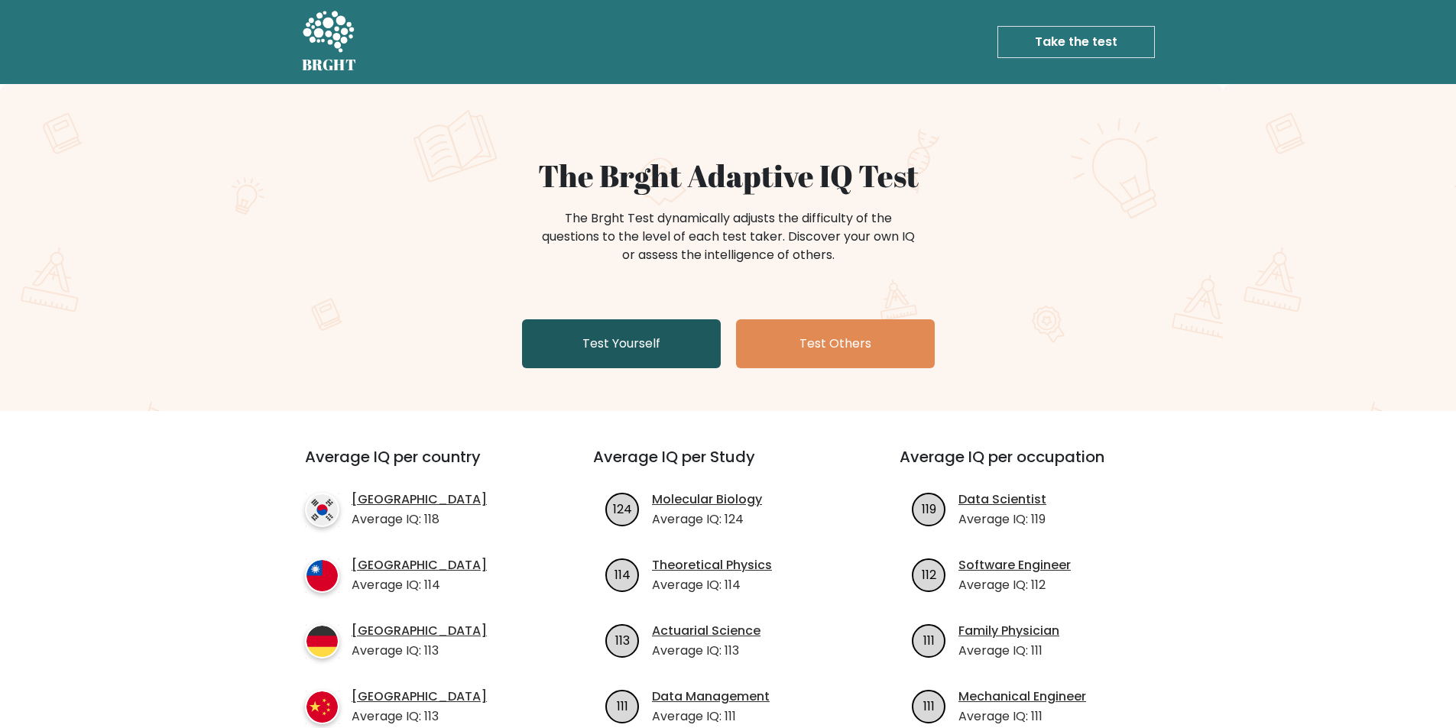
click at [654, 345] on link "Test Yourself" at bounding box center [621, 343] width 199 height 49
drag, startPoint x: 58, startPoint y: 48, endPoint x: 57, endPoint y: 57, distance: 8.4
drag, startPoint x: 57, startPoint y: 57, endPoint x: 9, endPoint y: 79, distance: 53.0
click at [9, 79] on nav "BRGHT BRGHT Take the test Take the test" at bounding box center [728, 42] width 1456 height 84
click at [9, 80] on nav "BRGHT BRGHT Take the test Take the test" at bounding box center [728, 42] width 1456 height 84
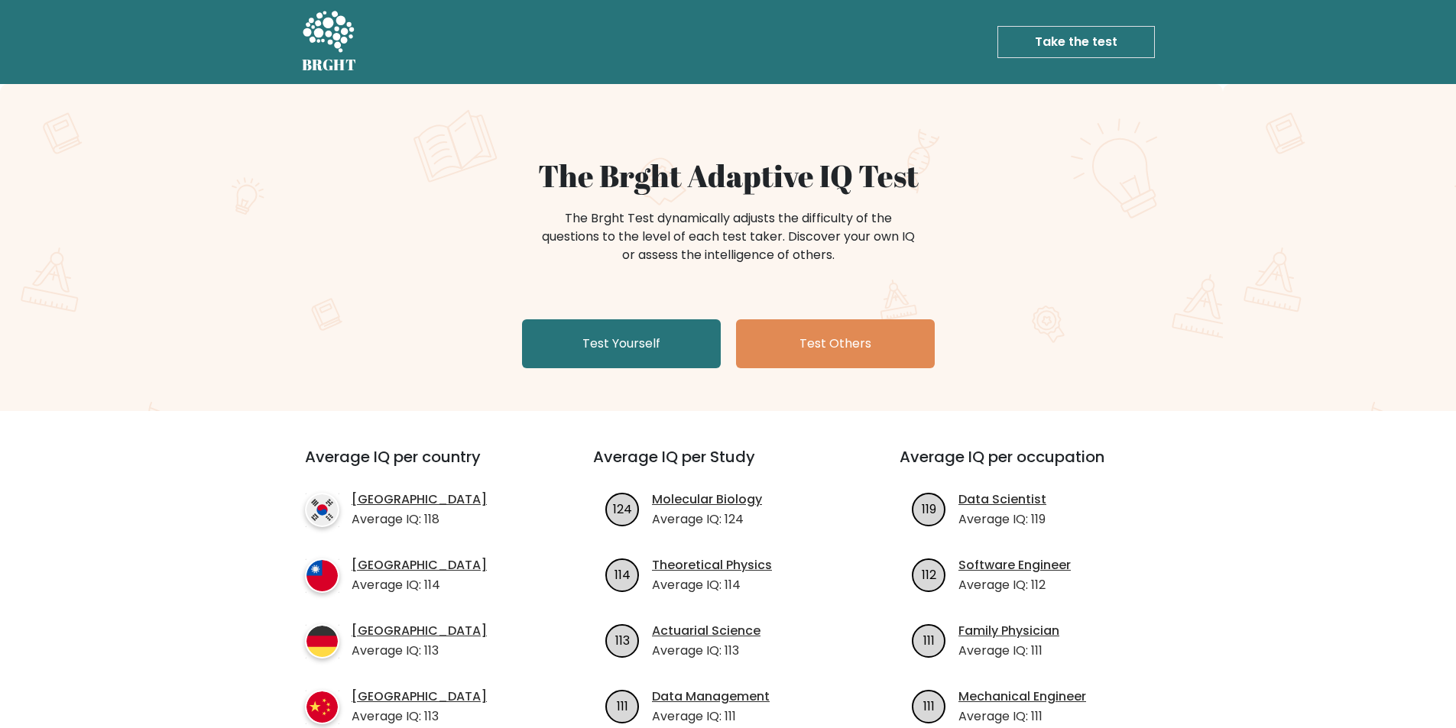
click at [9, 83] on nav "BRGHT BRGHT Take the test Take the test" at bounding box center [728, 42] width 1456 height 84
click at [7, 83] on nav "BRGHT BRGHT Take the test Take the test" at bounding box center [728, 42] width 1456 height 84
drag, startPoint x: 7, startPoint y: 83, endPoint x: 18, endPoint y: 78, distance: 12.0
click at [8, 83] on nav "BRGHT BRGHT Take the test Take the test" at bounding box center [728, 42] width 1456 height 84
